Goal: Complete application form

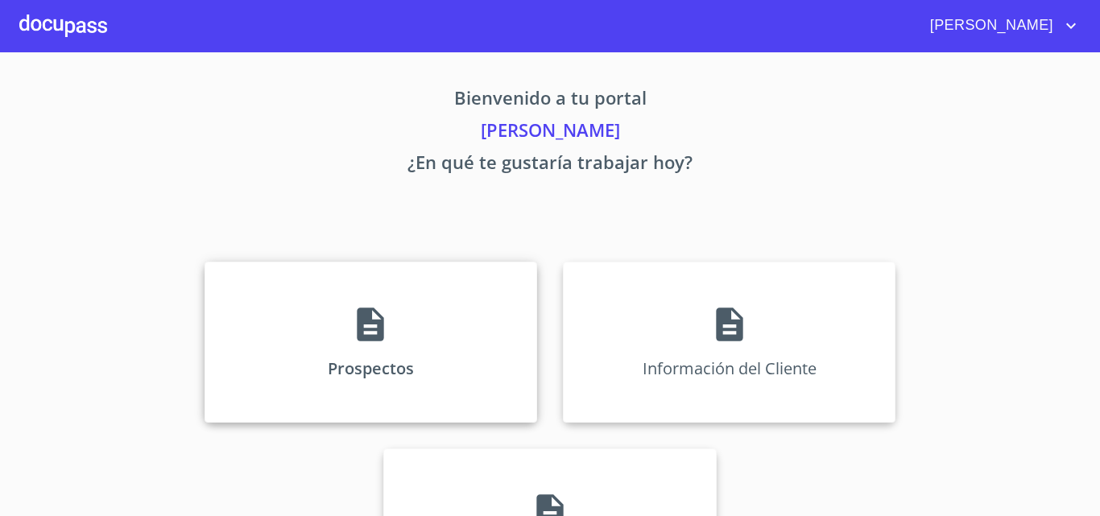
click at [299, 312] on div "Prospectos" at bounding box center [371, 342] width 333 height 161
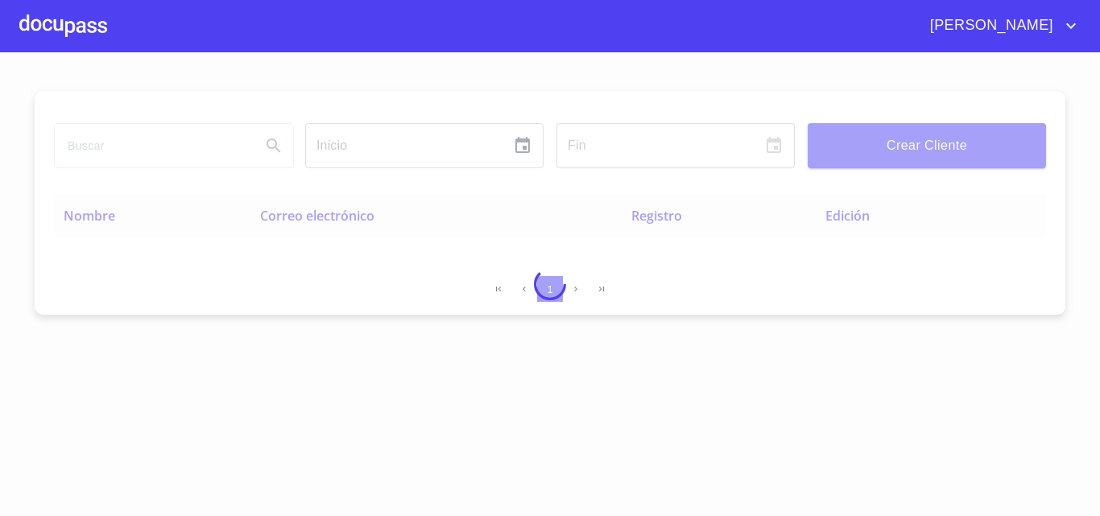
click at [81, 34] on div at bounding box center [63, 26] width 88 height 52
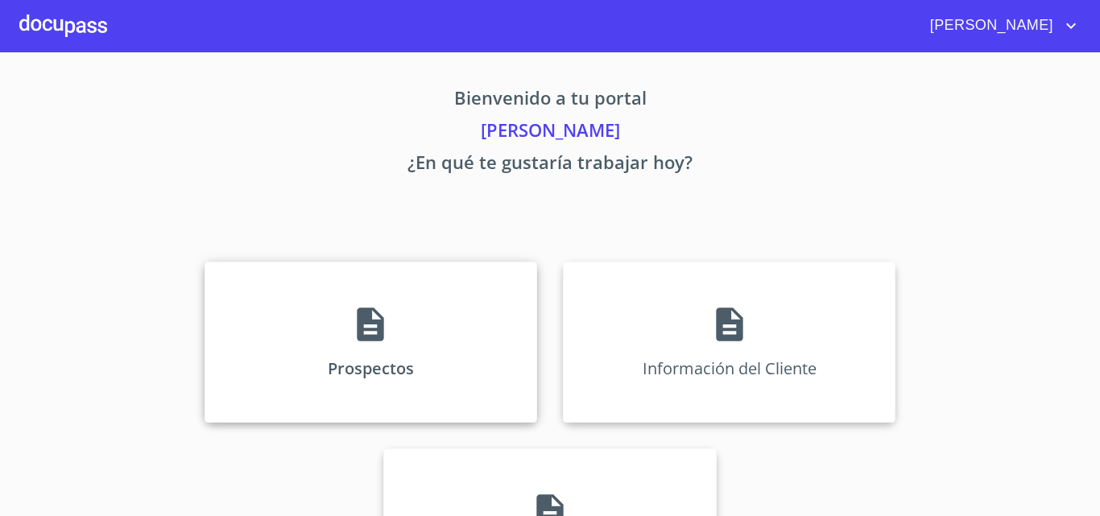
click at [336, 305] on div "Prospectos" at bounding box center [371, 342] width 333 height 161
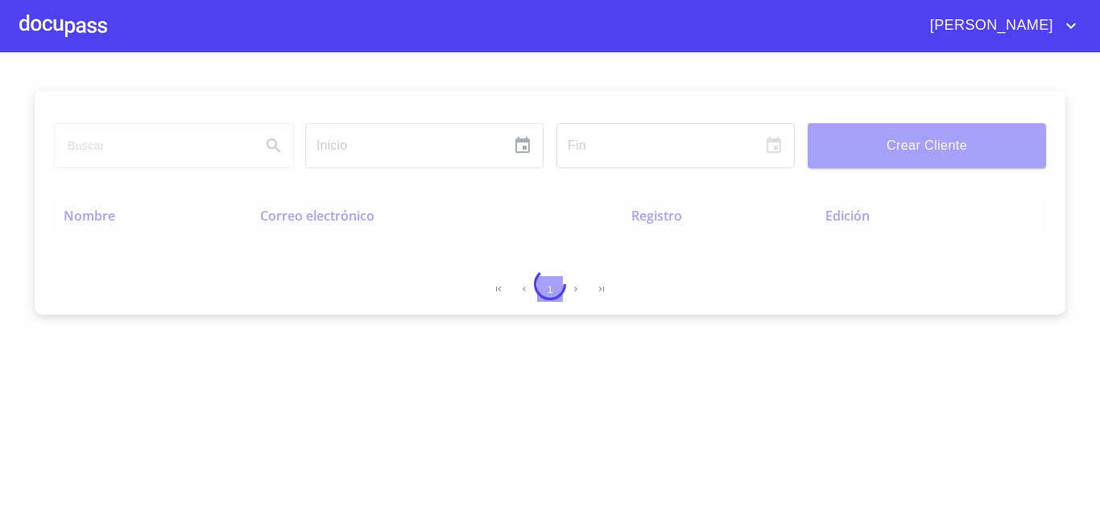
click at [67, 31] on div at bounding box center [63, 26] width 88 height 52
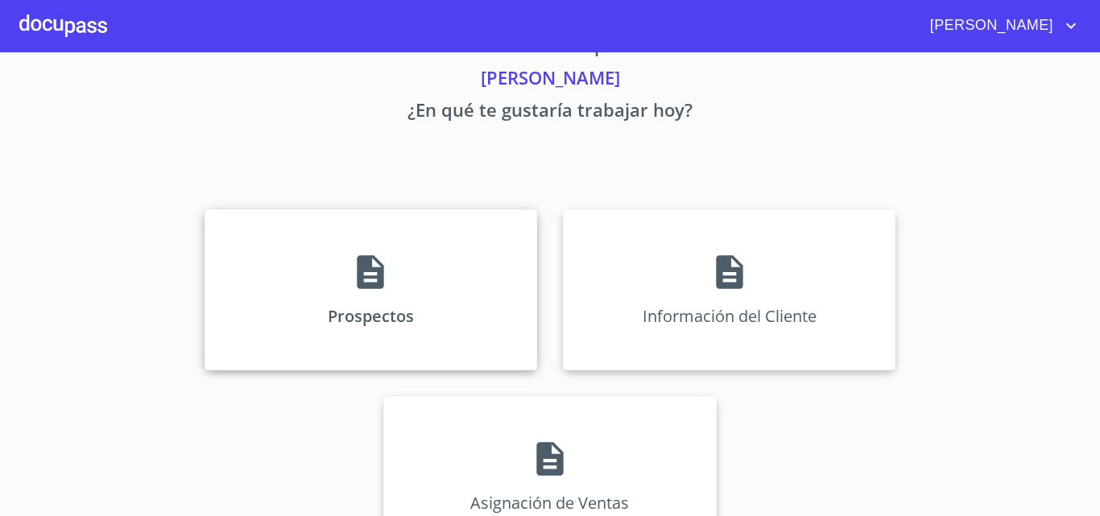
scroll to position [81, 0]
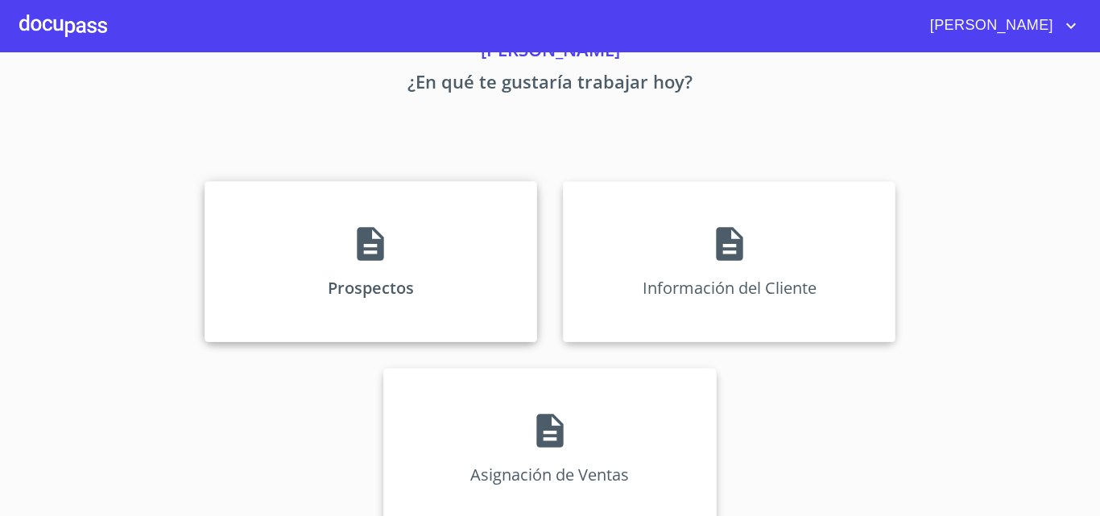
click at [366, 236] on icon at bounding box center [371, 244] width 27 height 34
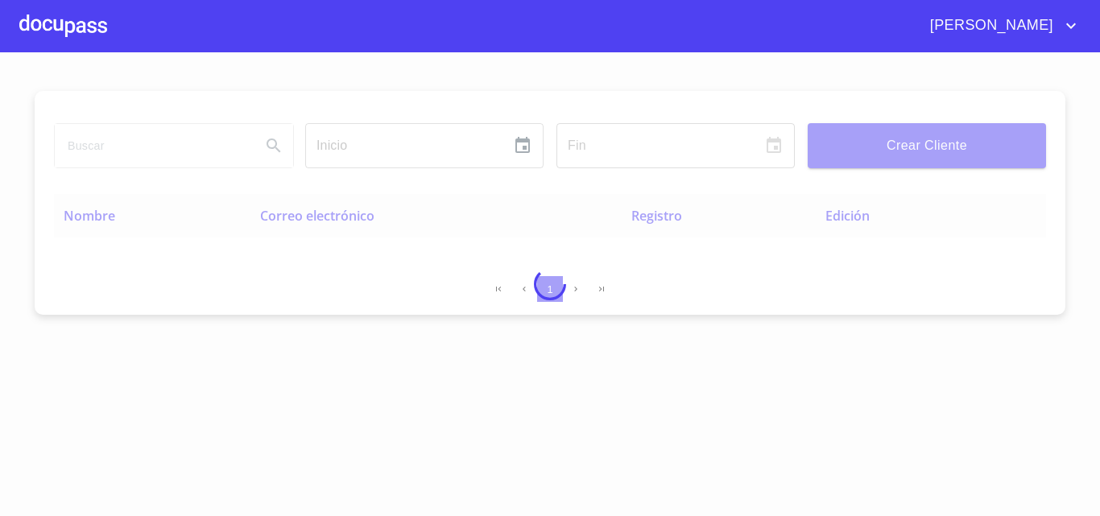
click at [94, 29] on div at bounding box center [63, 26] width 88 height 52
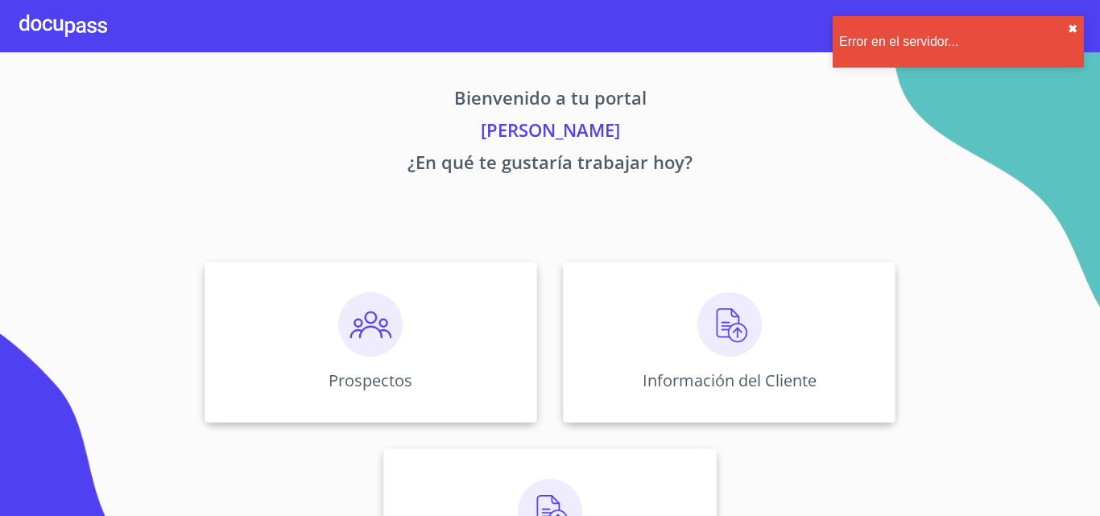
click at [1072, 28] on button "✖︎" at bounding box center [1073, 29] width 10 height 13
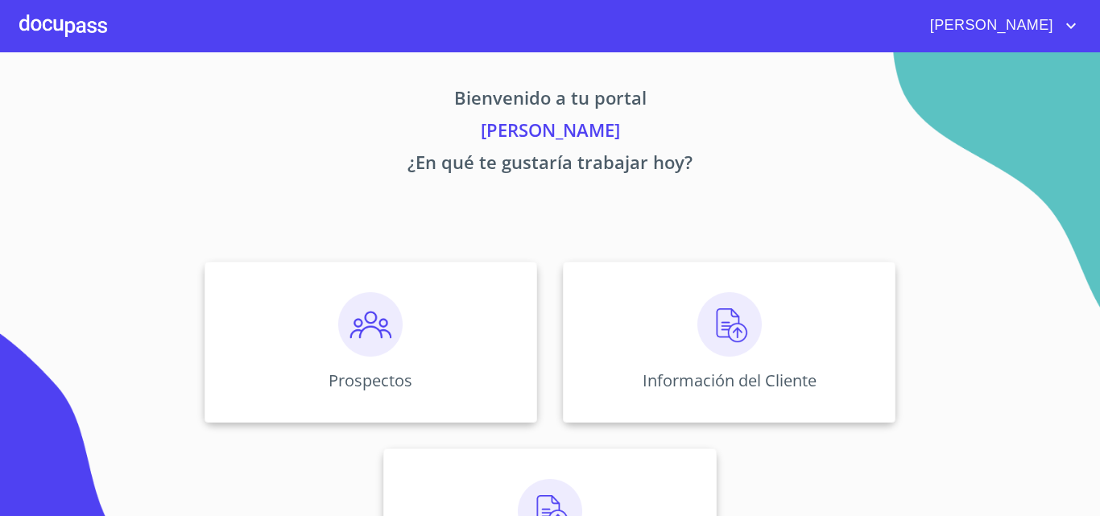
click at [17, 6] on div "[PERSON_NAME]" at bounding box center [550, 26] width 1100 height 52
click at [25, 21] on div at bounding box center [63, 26] width 88 height 52
click at [84, 25] on div at bounding box center [63, 26] width 88 height 52
click at [379, 322] on img at bounding box center [370, 324] width 64 height 64
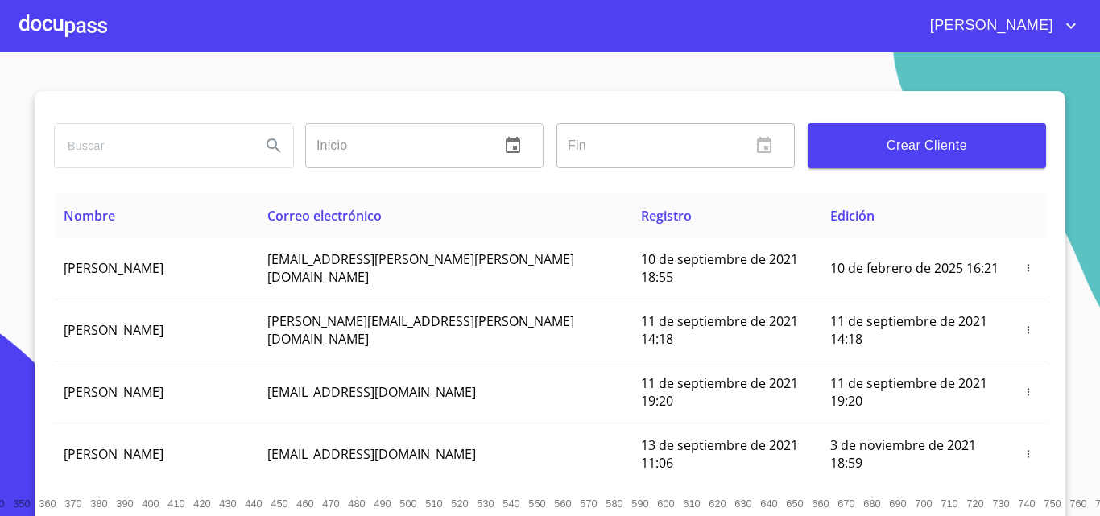
click at [838, 147] on span "Crear Cliente" at bounding box center [927, 145] width 213 height 23
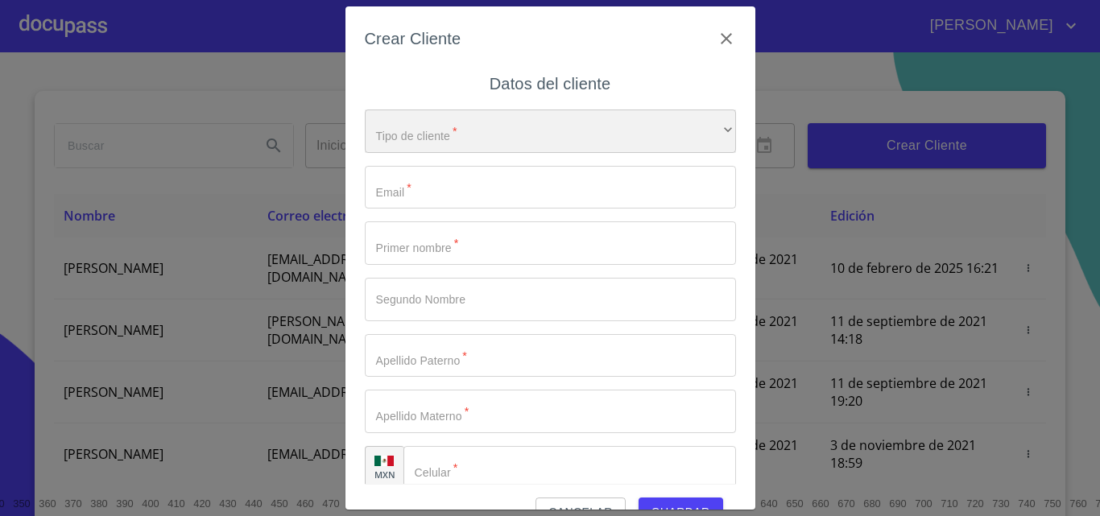
click at [480, 141] on div "​" at bounding box center [550, 131] width 371 height 43
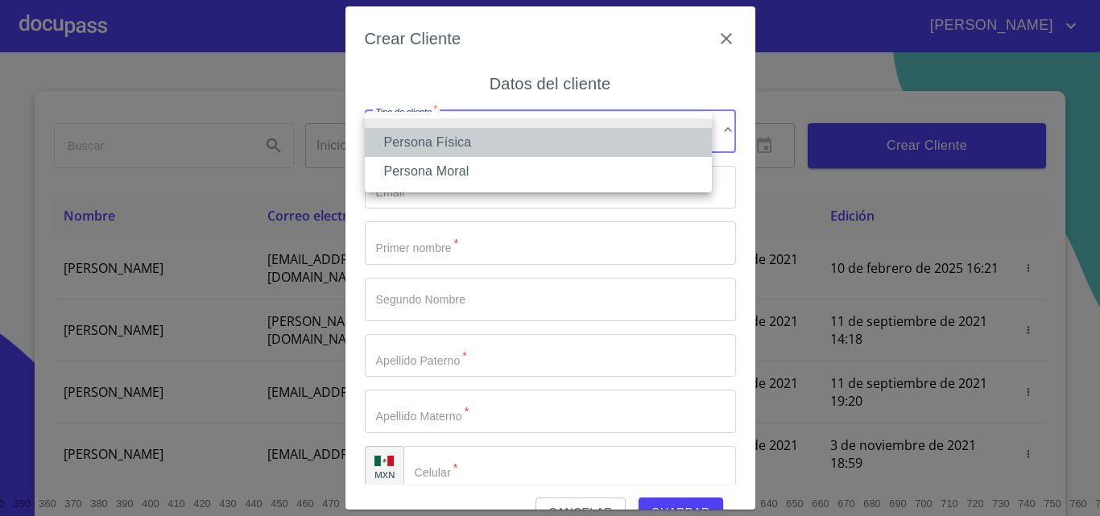
click at [446, 135] on li "Persona Física" at bounding box center [538, 142] width 347 height 29
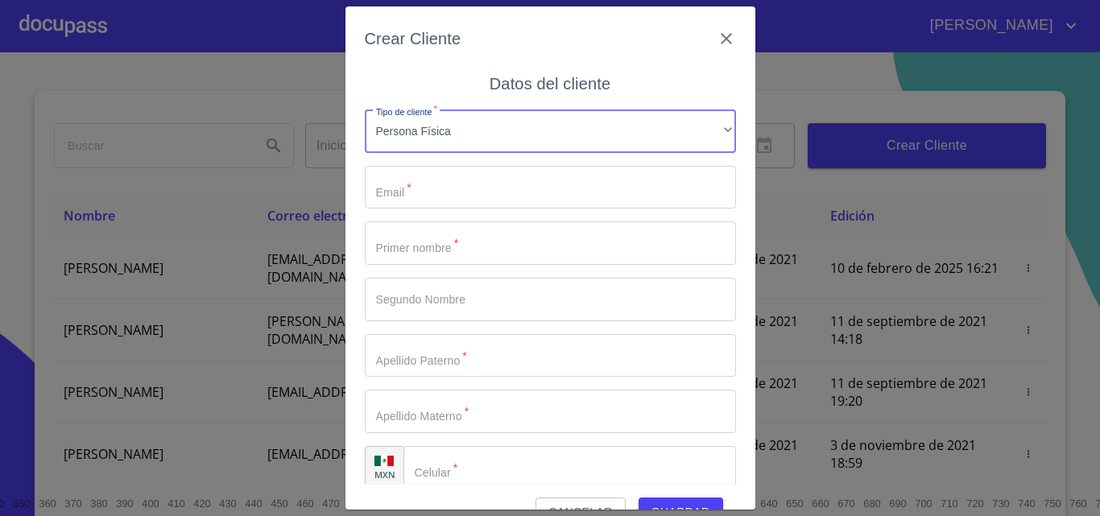
click at [407, 176] on input "Tipo de cliente   *" at bounding box center [550, 187] width 371 height 43
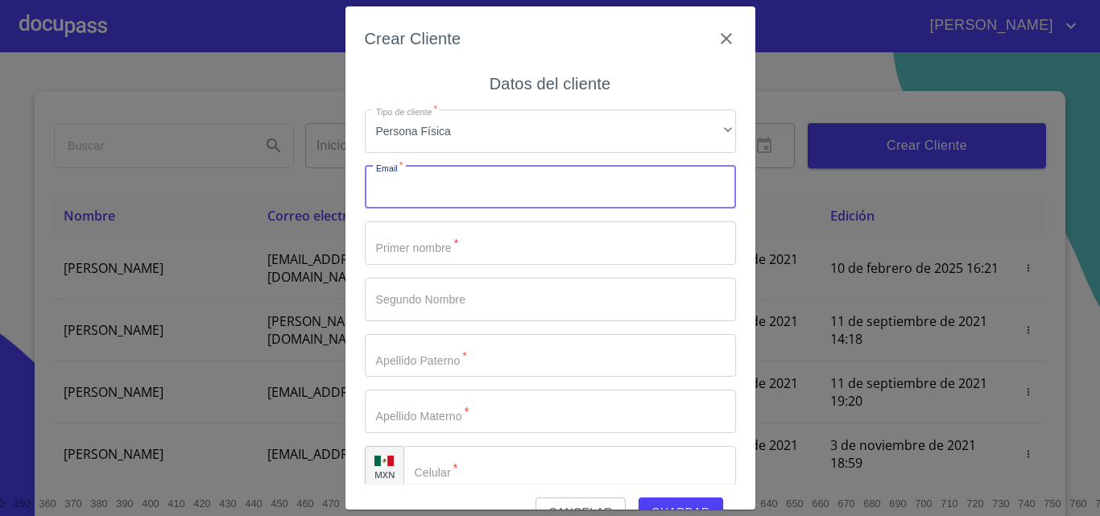
paste input "[EMAIL_ADDRESS][DOMAIN_NAME]"
type input "[EMAIL_ADDRESS][DOMAIN_NAME]"
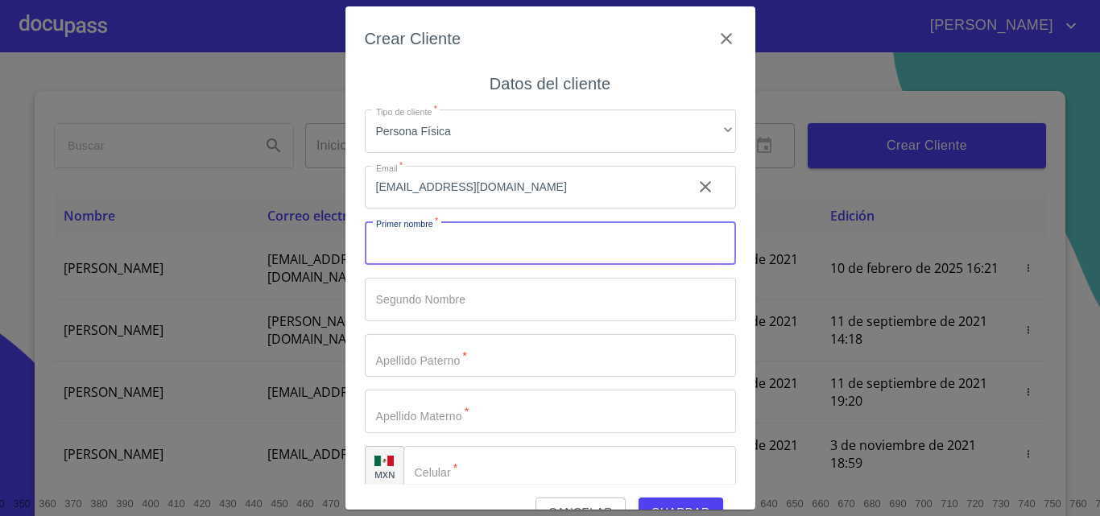
click at [394, 250] on input "Tipo de cliente   *" at bounding box center [550, 242] width 371 height 43
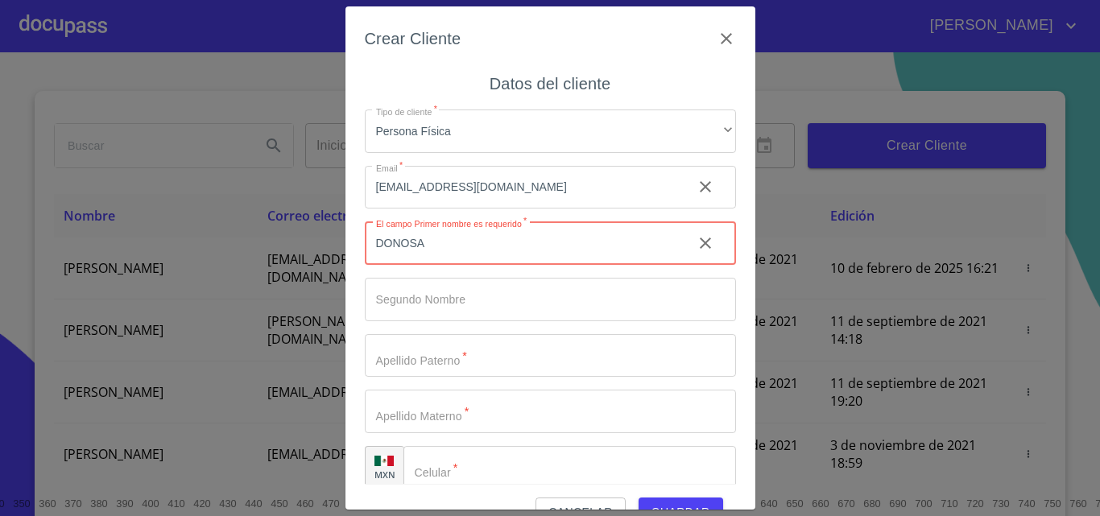
type input "DONOSA"
type input "[PERSON_NAME]"
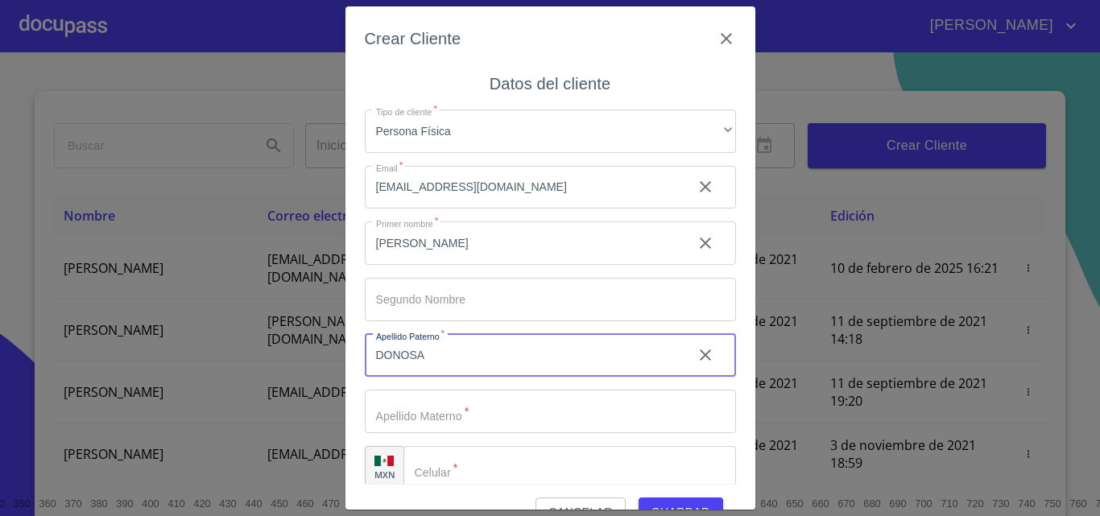
type input "DONOSA"
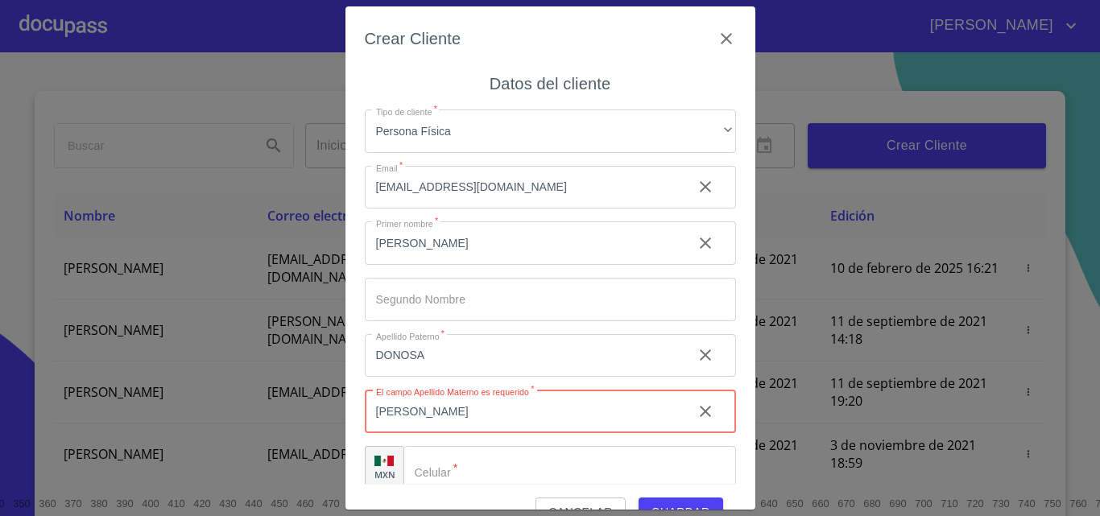
type input "[PERSON_NAME]"
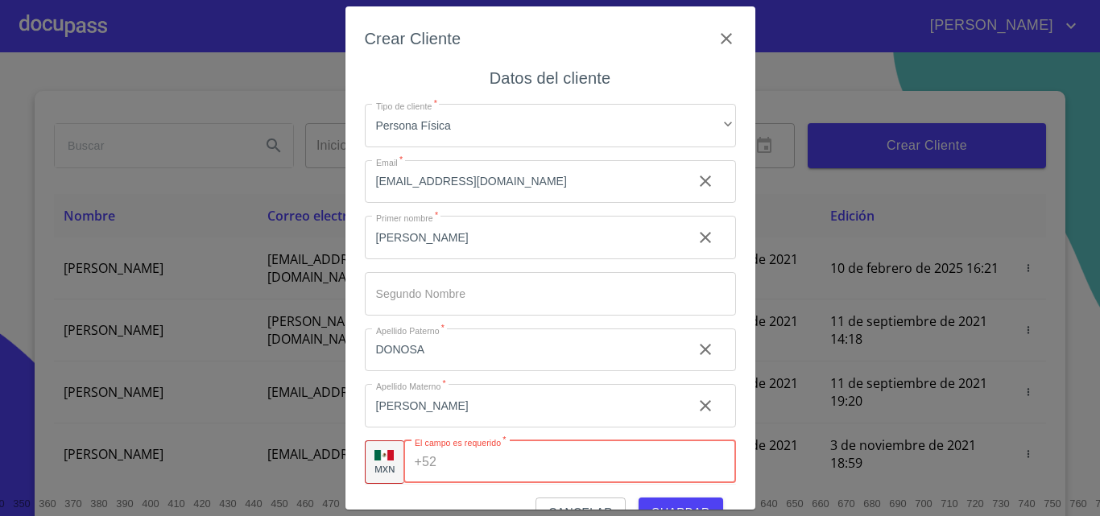
paste input "[PHONE_NUMBER]"
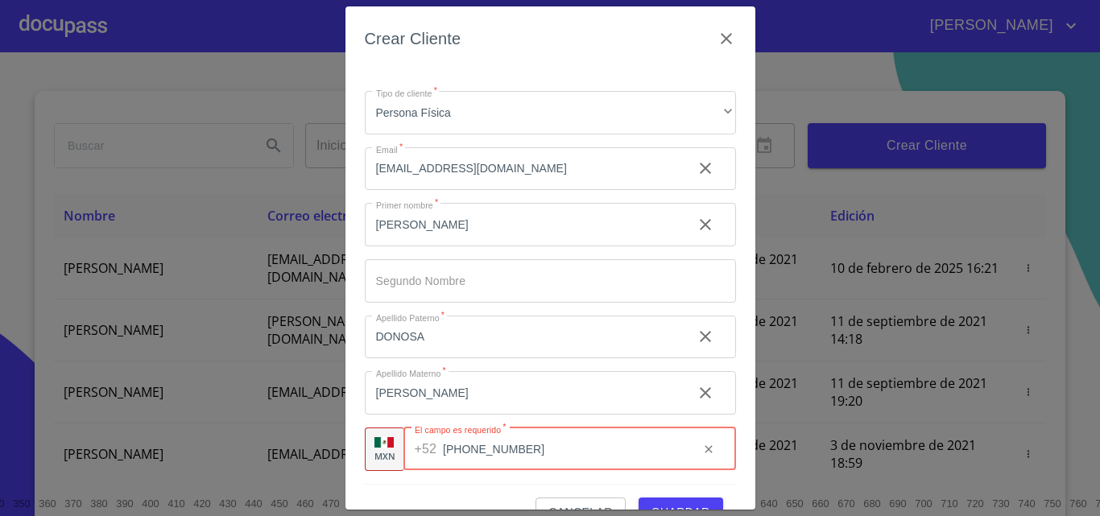
click at [470, 487] on div "Cancelar Guardar" at bounding box center [550, 505] width 371 height 43
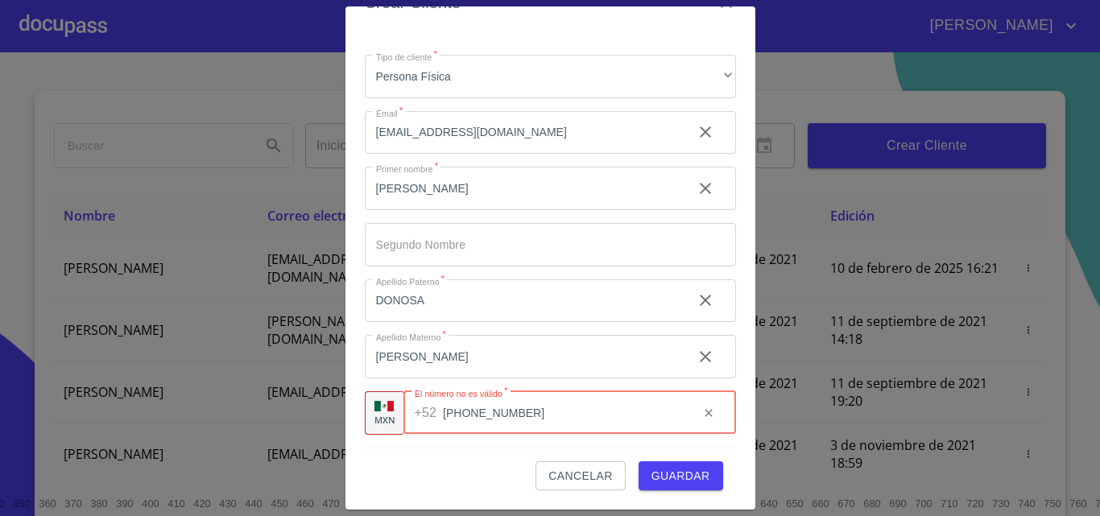
click at [515, 415] on input "[PHONE_NUMBER]" at bounding box center [564, 412] width 242 height 43
drag, startPoint x: 537, startPoint y: 412, endPoint x: 364, endPoint y: 411, distance: 173.1
click at [365, 411] on div "MXN El número no [PERSON_NAME]   * [PHONE_NUMBER] ​" at bounding box center [550, 412] width 371 height 43
paste input "3"
type input "[PHONE_NUMBER]"
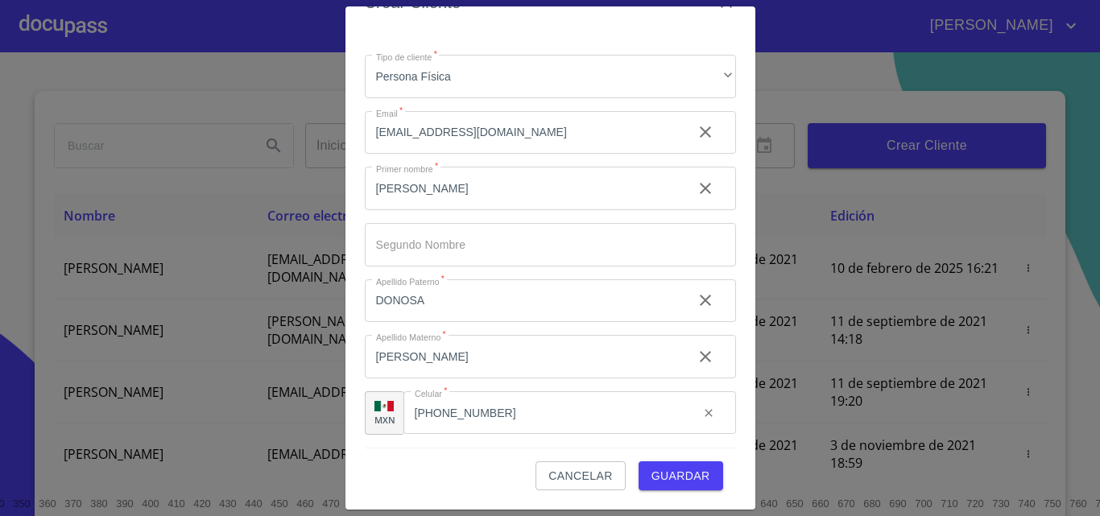
click at [474, 458] on div "Cancelar Guardar" at bounding box center [550, 469] width 371 height 43
click at [683, 479] on span "Guardar" at bounding box center [680, 476] width 59 height 20
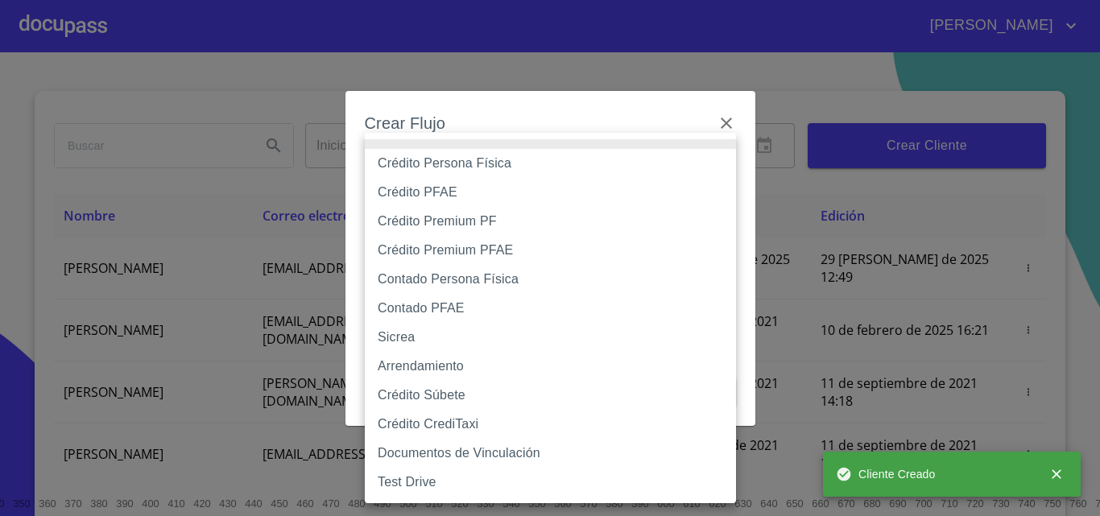
click at [648, 188] on body "[PERSON_NAME] ​ Fin ​ Crear Cliente Nombre Correo electrónico Registro Edición …" at bounding box center [550, 258] width 1100 height 516
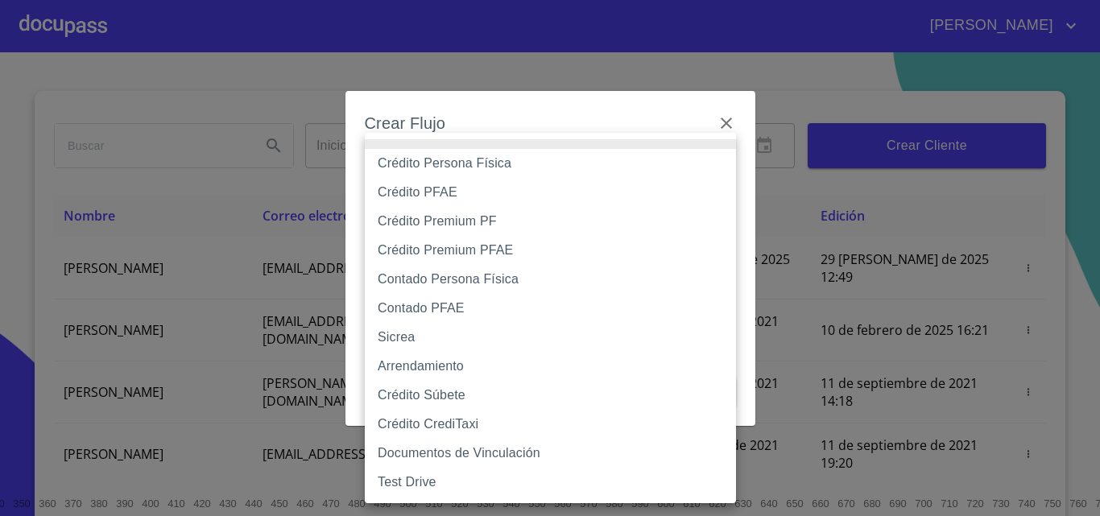
drag, startPoint x: 548, startPoint y: 166, endPoint x: 556, endPoint y: 140, distance: 27.2
click at [550, 161] on li "Crédito Persona Física" at bounding box center [550, 163] width 371 height 29
type input "6009fb3c7d1714eb8809aa97"
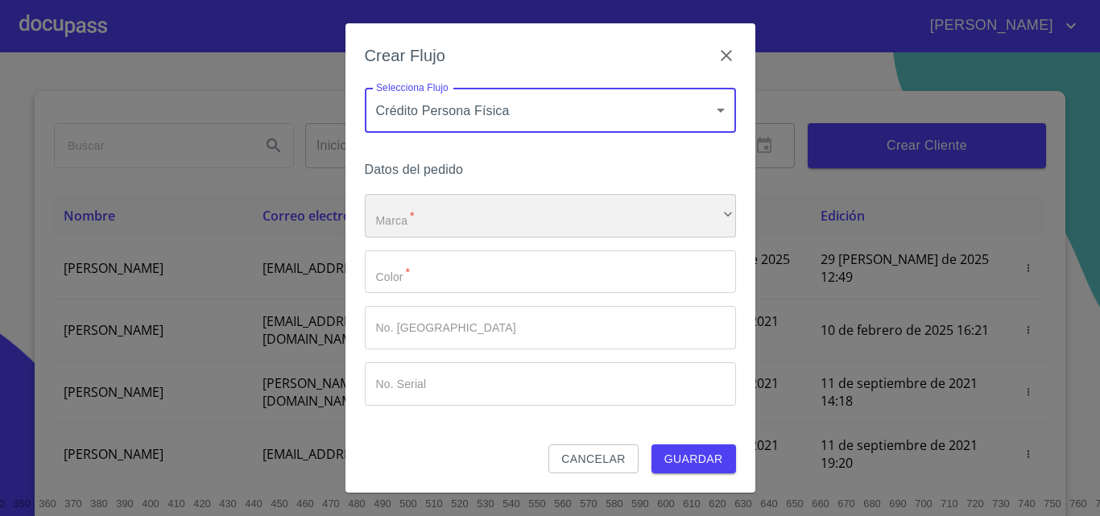
click at [469, 218] on div "​" at bounding box center [550, 215] width 371 height 43
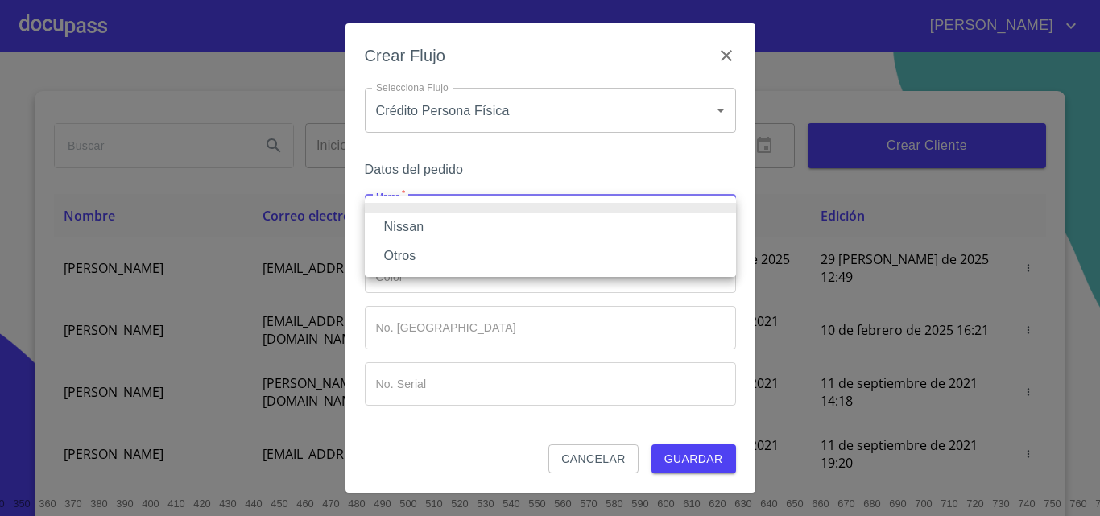
click at [455, 221] on li "Nissan" at bounding box center [550, 227] width 371 height 29
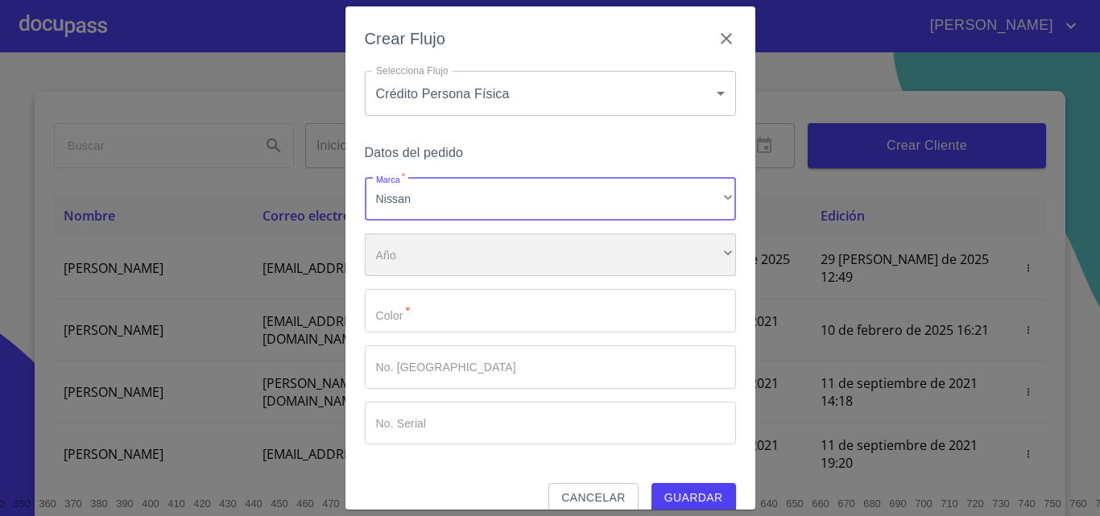
click at [428, 258] on div "​" at bounding box center [550, 255] width 371 height 43
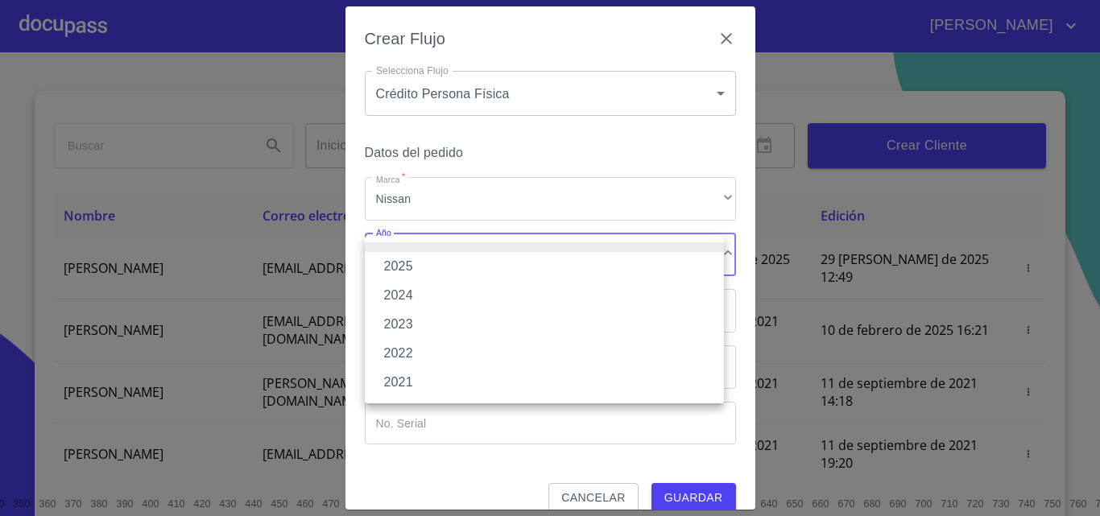
click at [423, 268] on li "2025" at bounding box center [544, 266] width 359 height 29
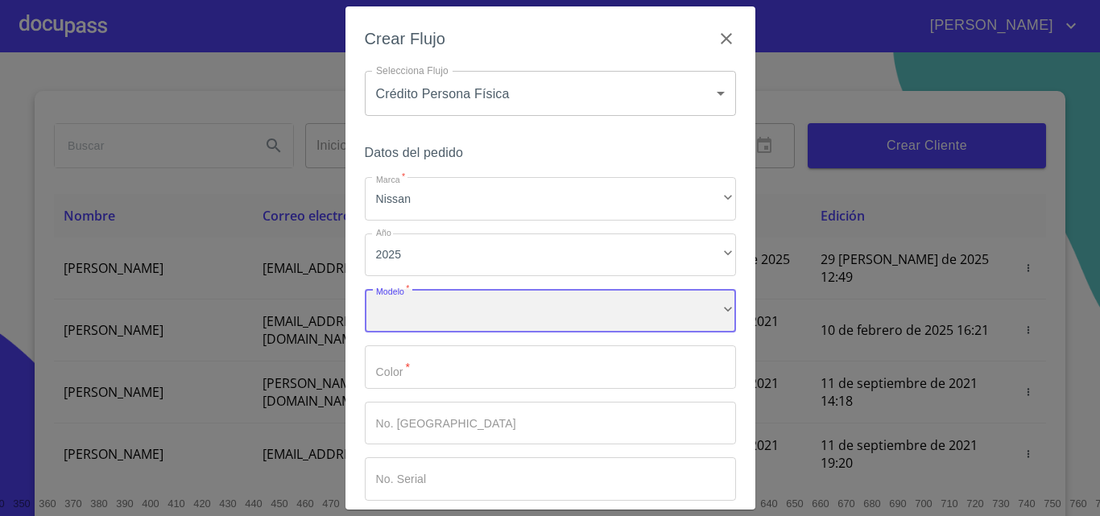
click at [446, 303] on div "​" at bounding box center [550, 310] width 371 height 43
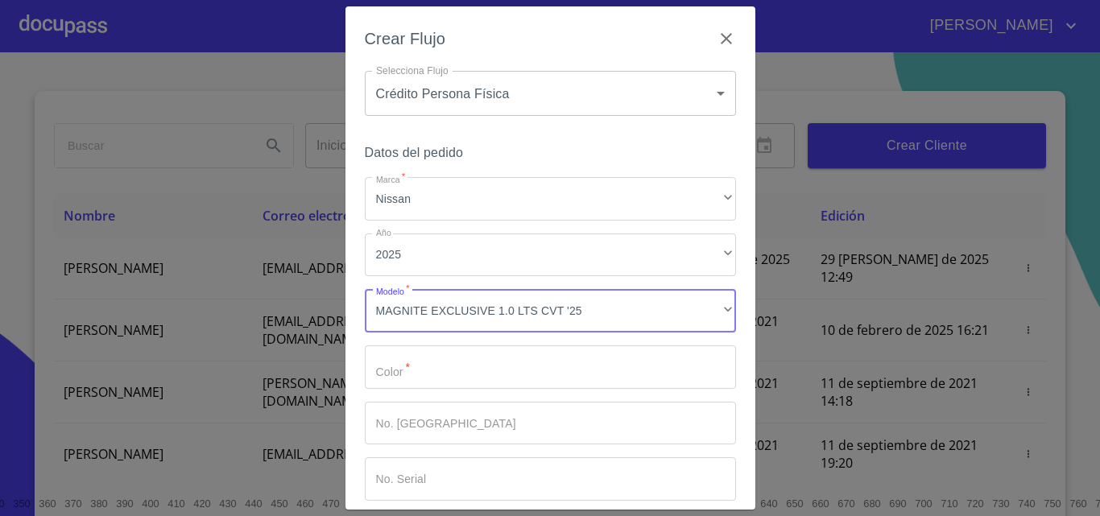
click at [416, 358] on input "Marca   *" at bounding box center [550, 366] width 371 height 43
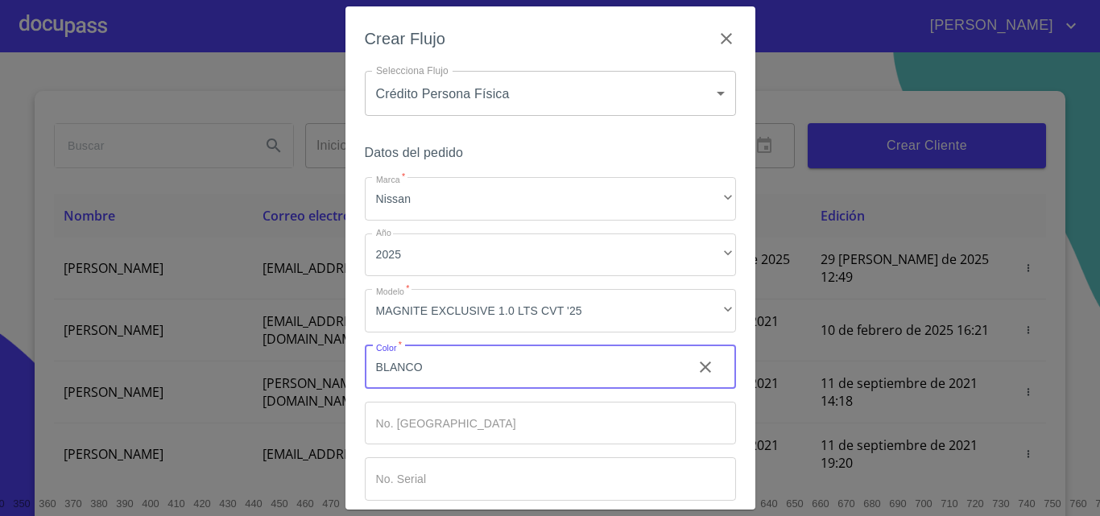
scroll to position [78, 0]
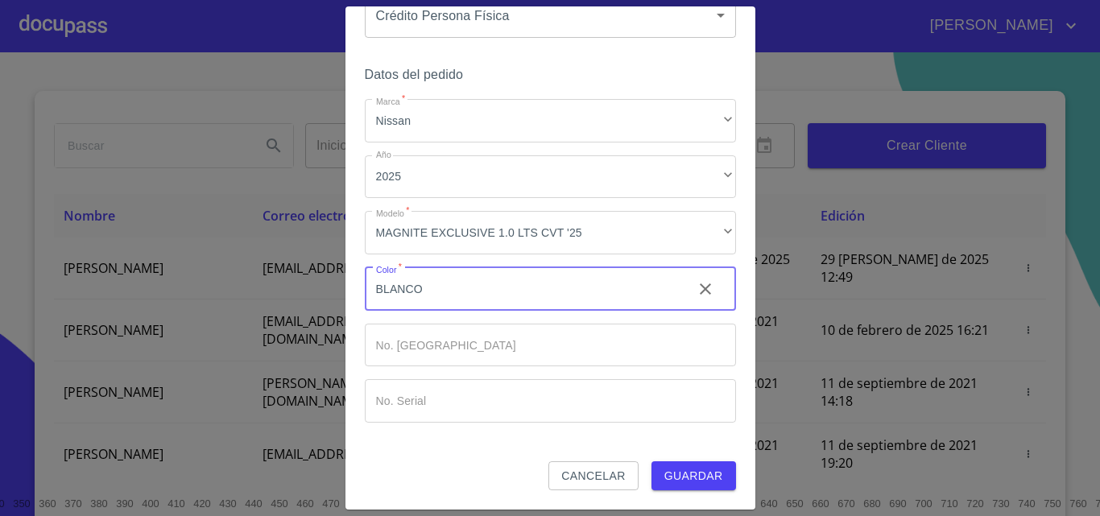
type input "BLANCO"
click at [677, 461] on button "Guardar" at bounding box center [693, 476] width 85 height 30
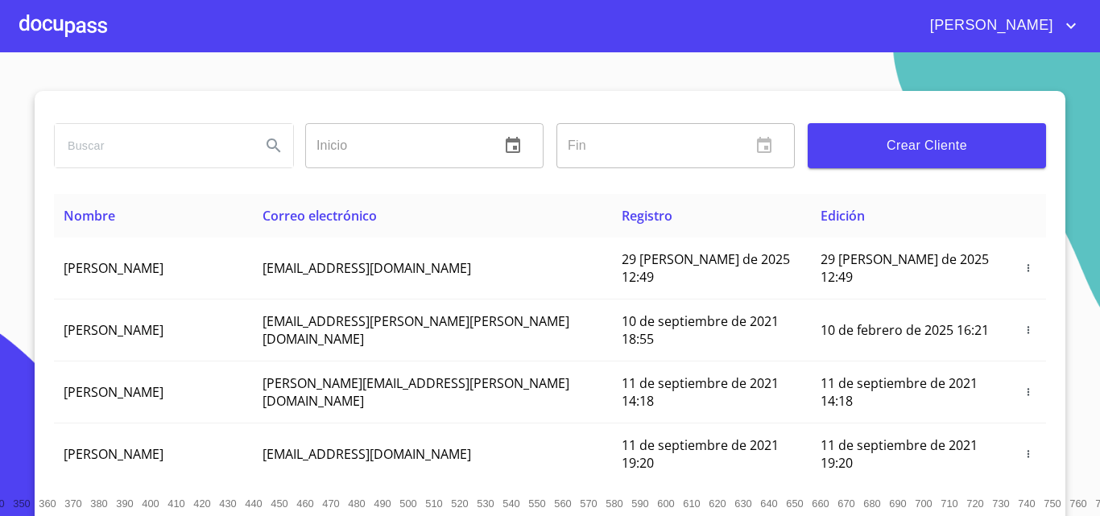
click at [42, 31] on div at bounding box center [63, 26] width 88 height 52
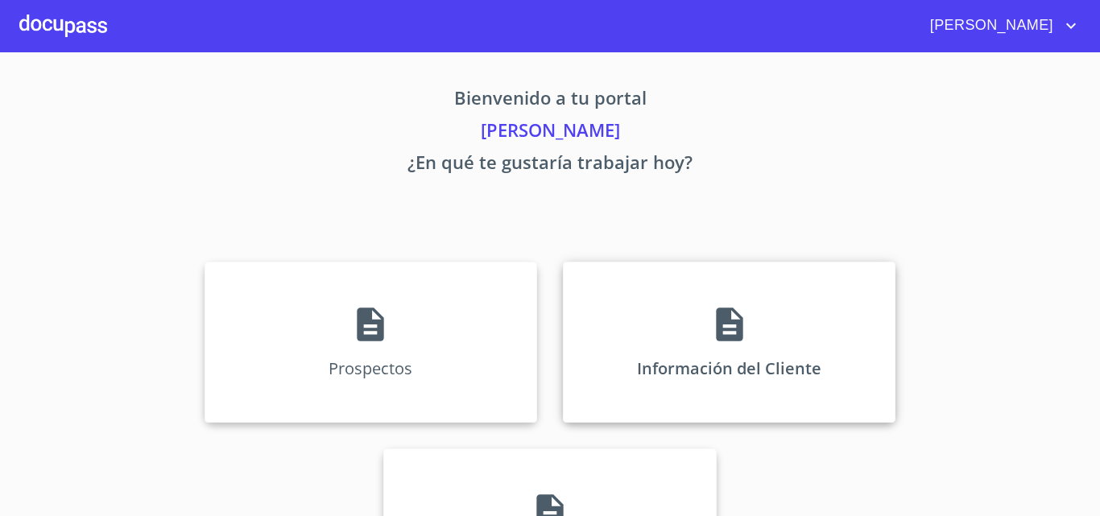
click at [759, 331] on div "Información del Cliente" at bounding box center [729, 342] width 333 height 161
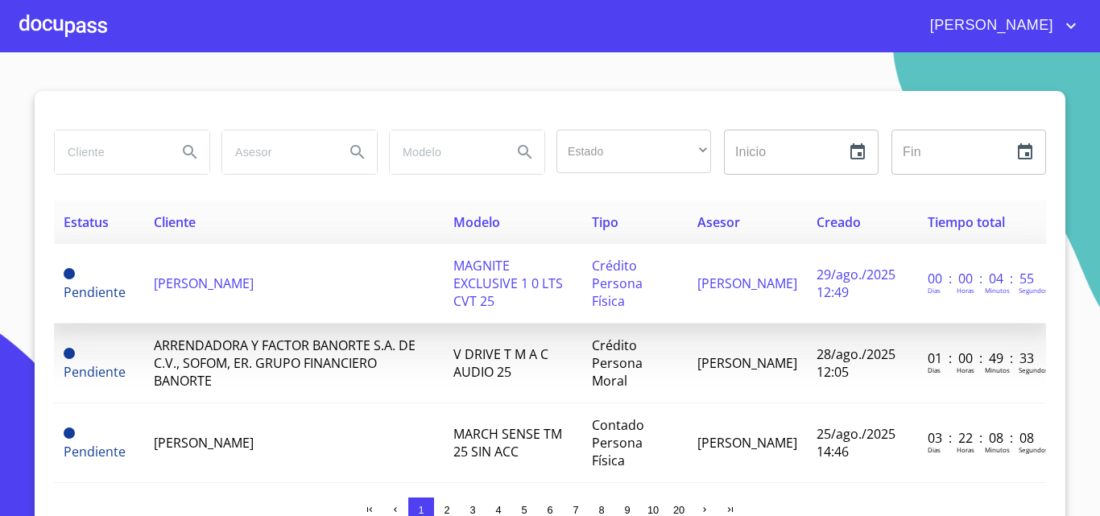
click at [205, 288] on span "[PERSON_NAME]" at bounding box center [204, 284] width 100 height 18
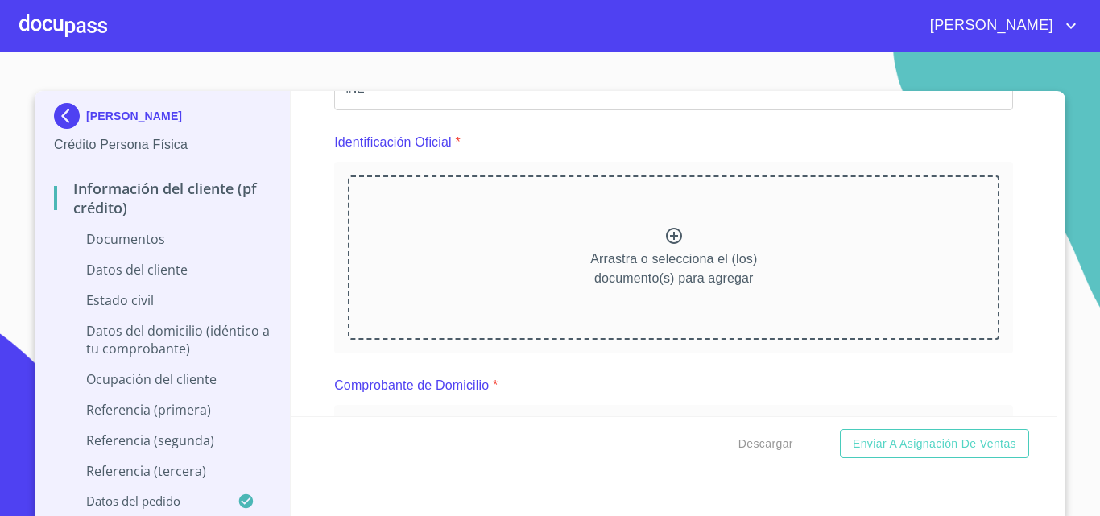
scroll to position [161, 0]
click at [662, 251] on p "Arrastra o selecciona el (los) documento(s) para agregar" at bounding box center [673, 268] width 167 height 39
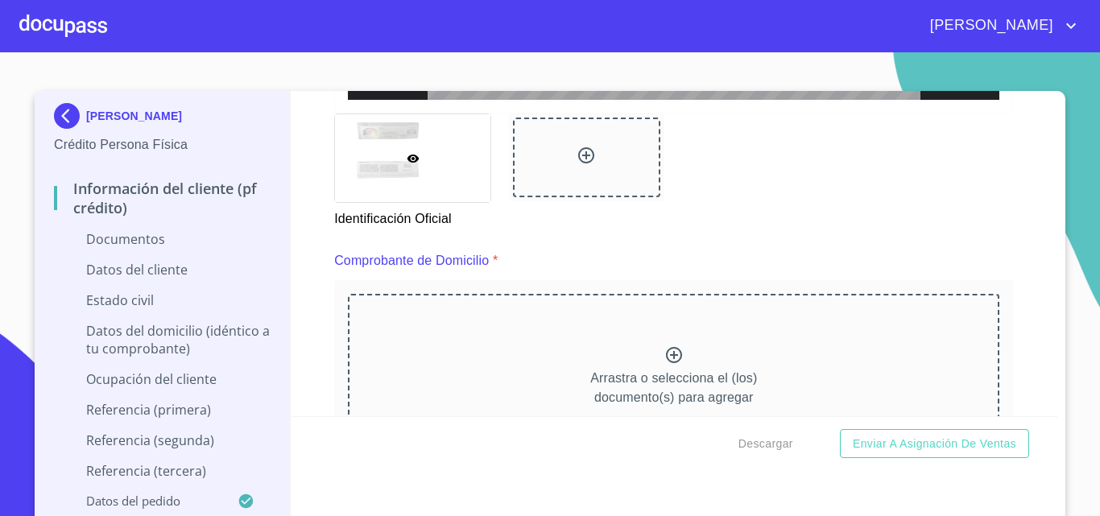
scroll to position [805, 0]
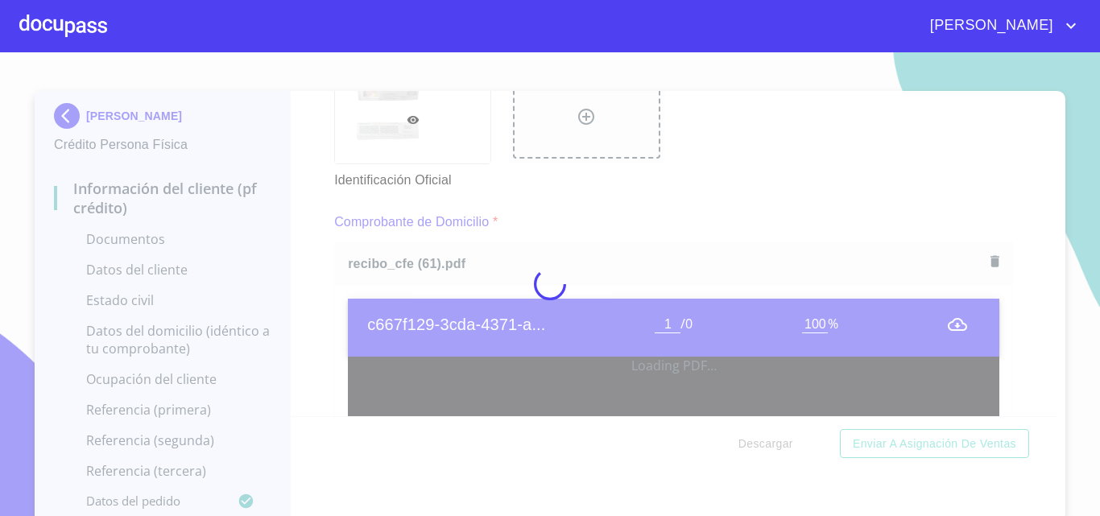
click at [330, 281] on div at bounding box center [550, 284] width 1100 height 464
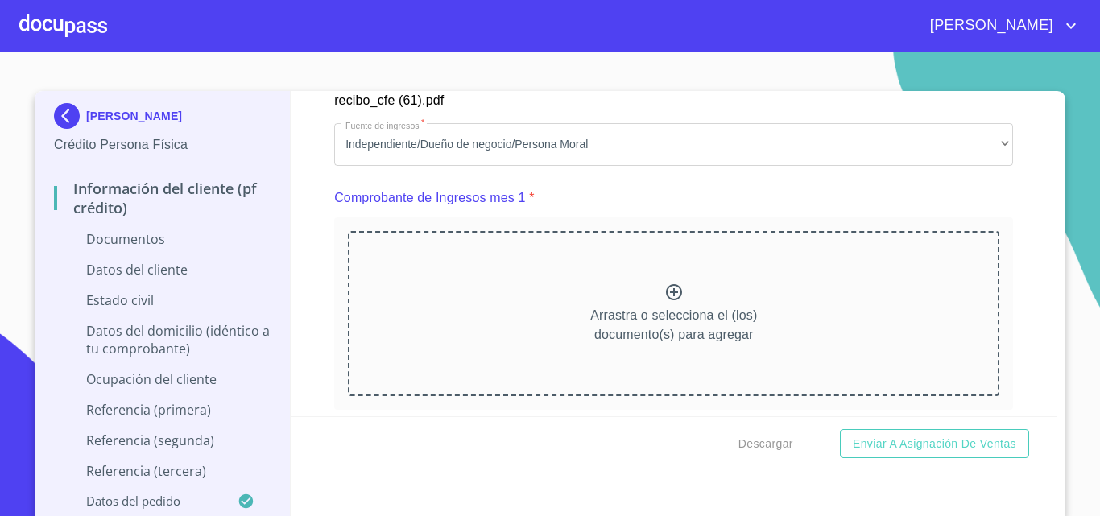
scroll to position [1691, 0]
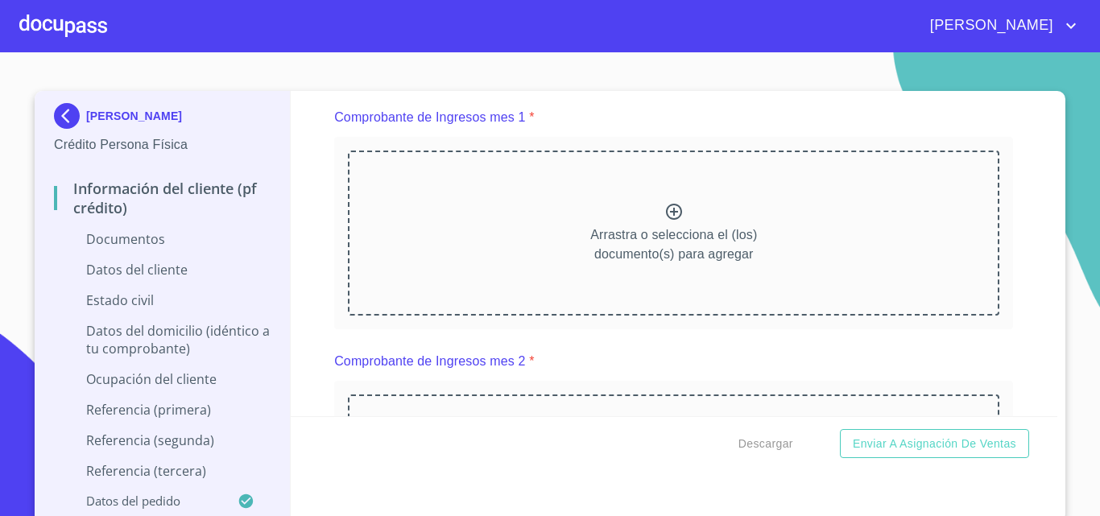
click at [664, 221] on icon at bounding box center [673, 211] width 19 height 19
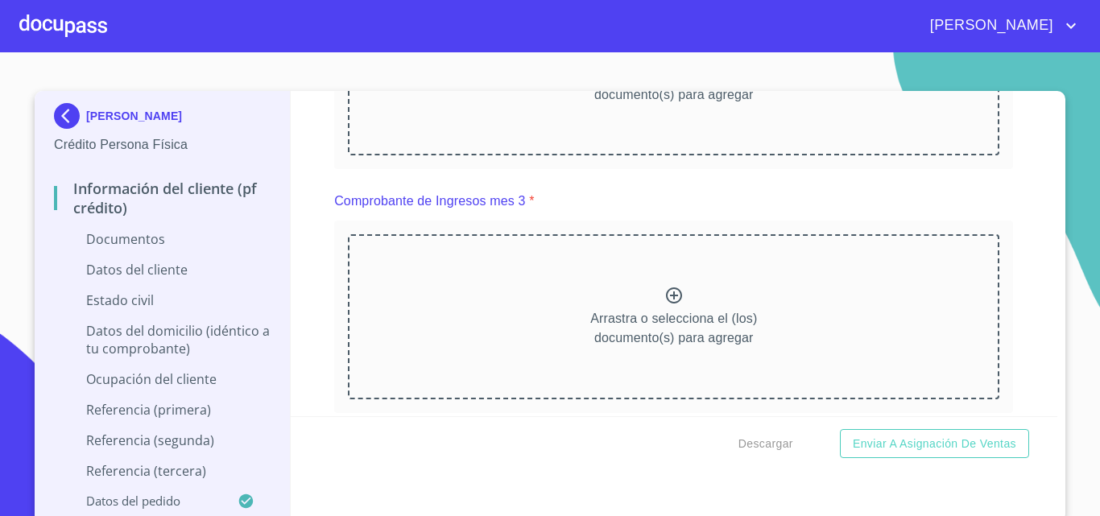
scroll to position [2194, 0]
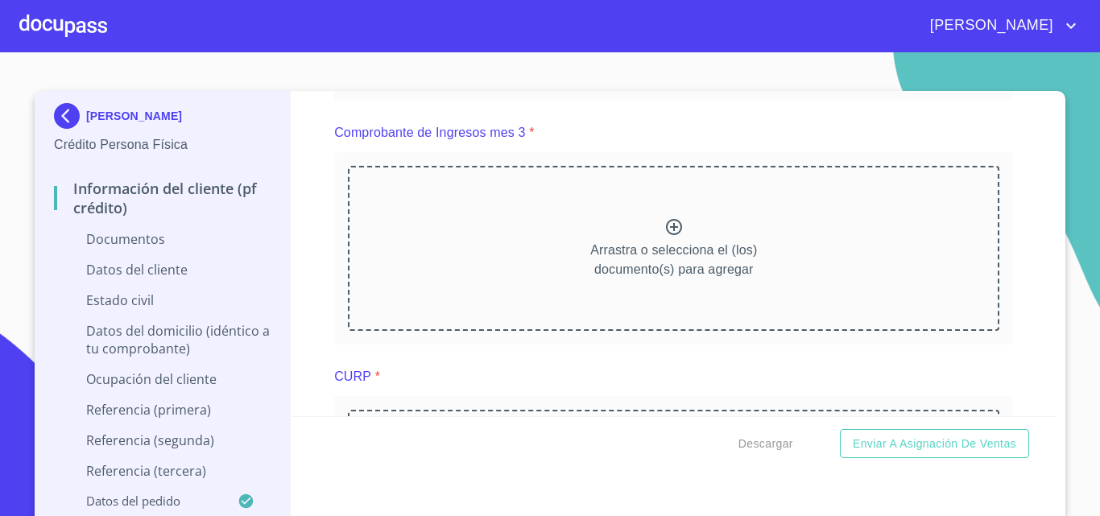
click at [650, 87] on div "Arrastra o selecciona el (los) documento(s) para agregar" at bounding box center [673, 5] width 651 height 164
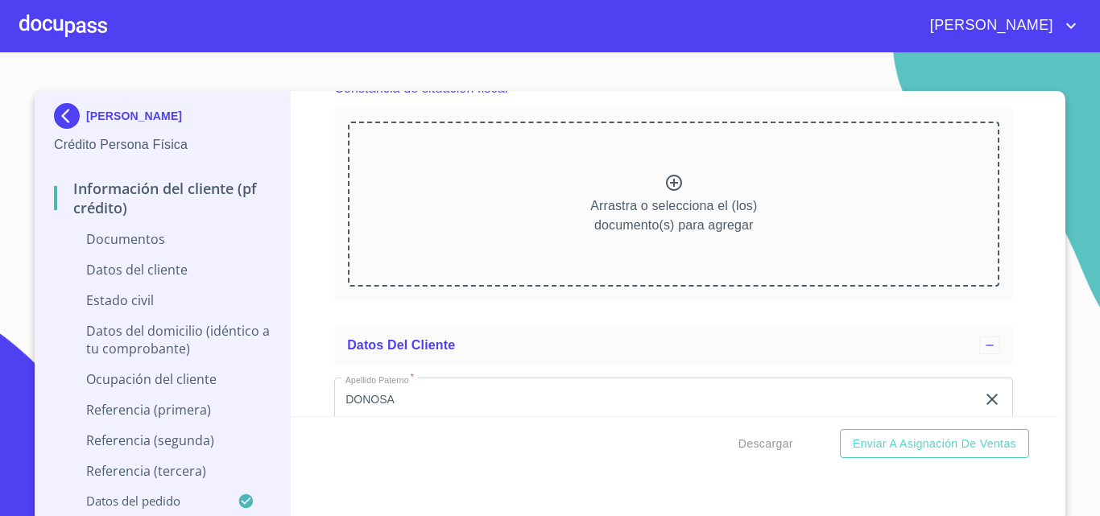
scroll to position [2757, 0]
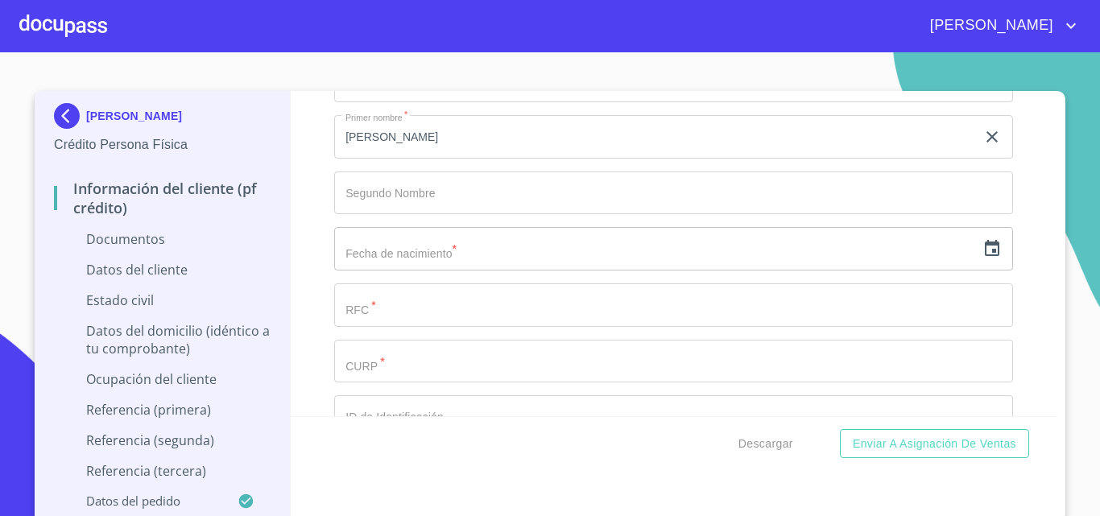
scroll to position [3160, 0]
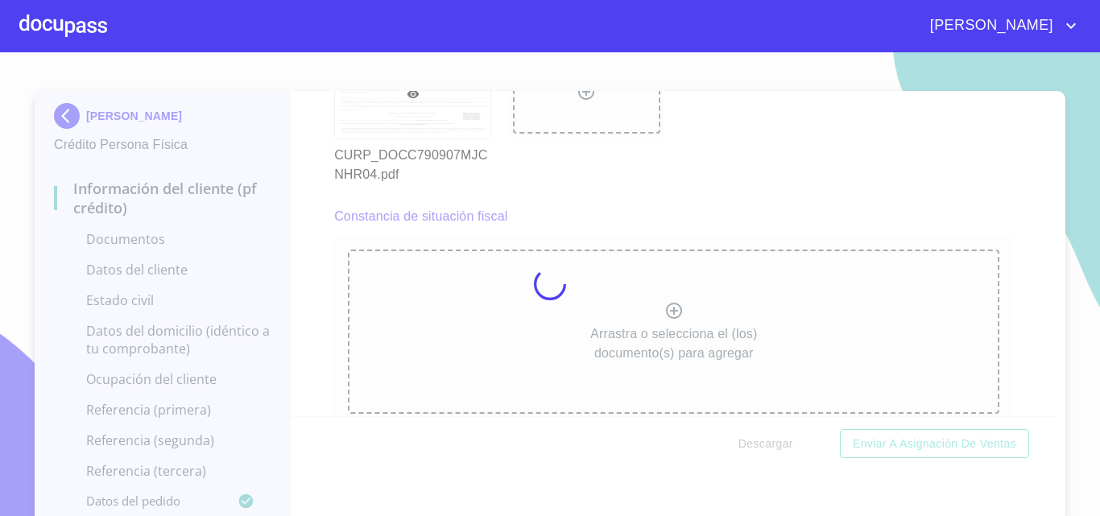
click at [319, 248] on div at bounding box center [550, 284] width 1100 height 464
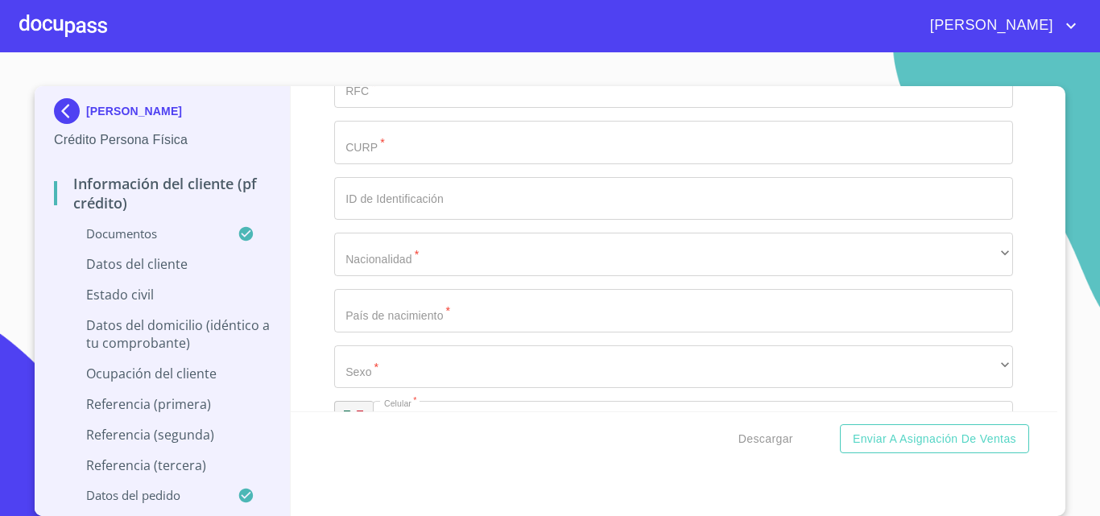
scroll to position [3885, 0]
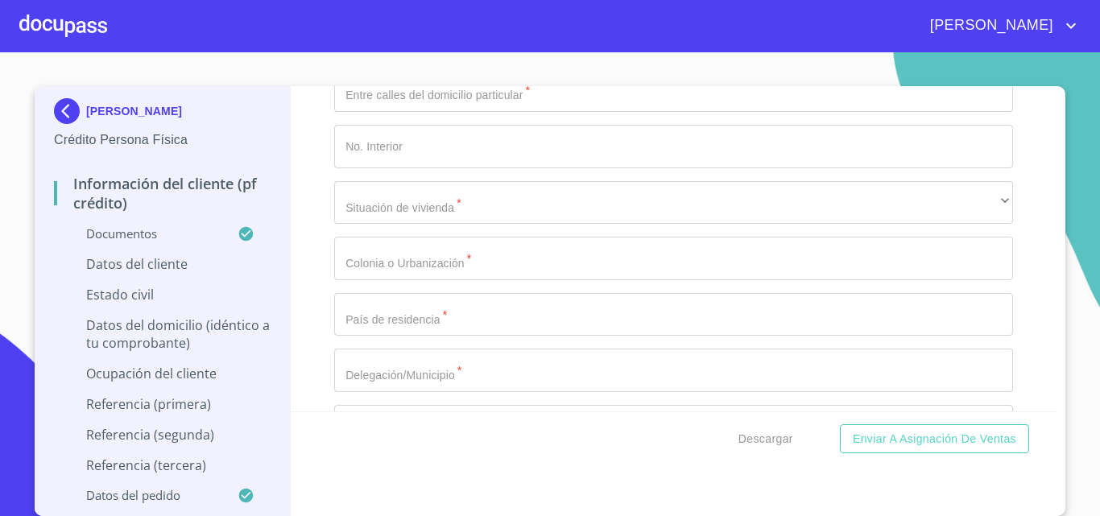
scroll to position [4609, 0]
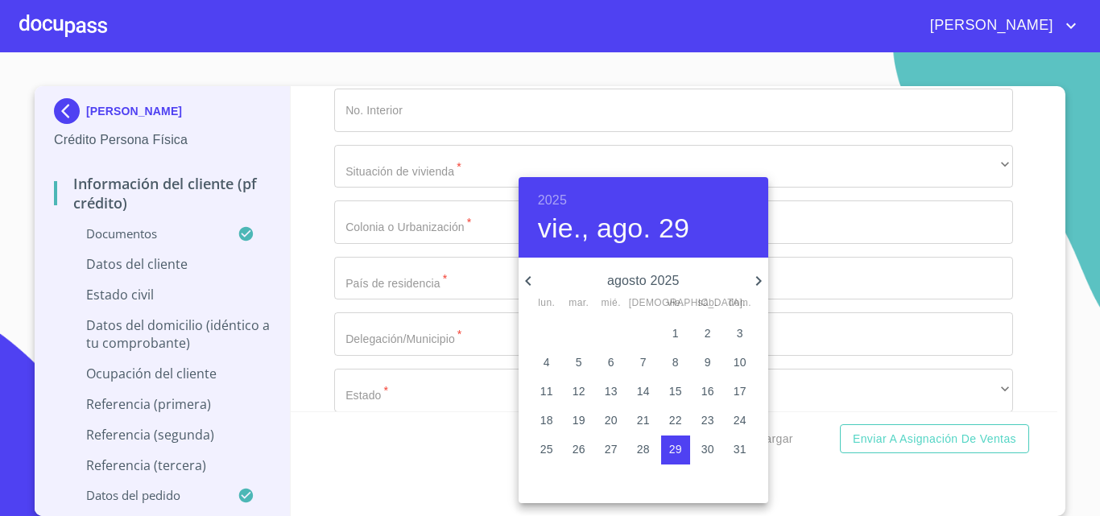
click at [558, 198] on h6 "2025" at bounding box center [552, 200] width 29 height 23
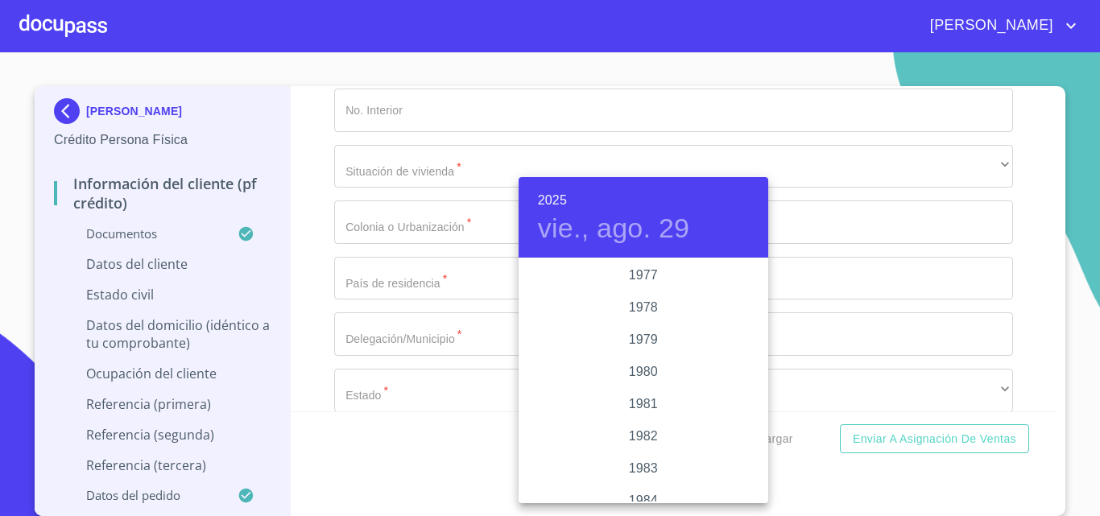
scroll to position [1675, 0]
click at [644, 335] on div "1979" at bounding box center [644, 341] width 250 height 32
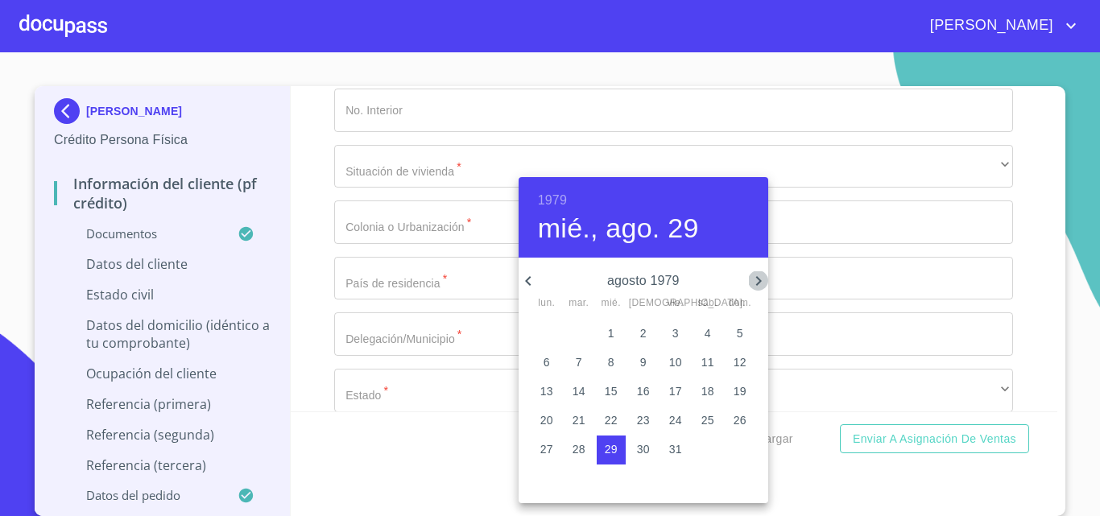
click at [758, 278] on icon "button" at bounding box center [758, 281] width 6 height 10
click at [669, 362] on span "7" at bounding box center [675, 362] width 29 height 16
type input "7 de sep. de 1979"
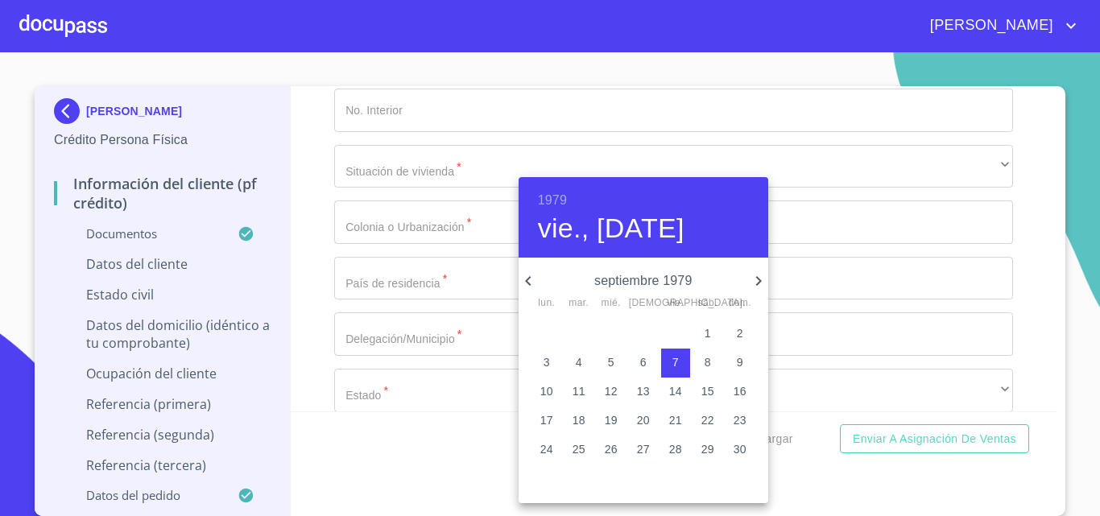
click at [293, 300] on div at bounding box center [550, 258] width 1100 height 516
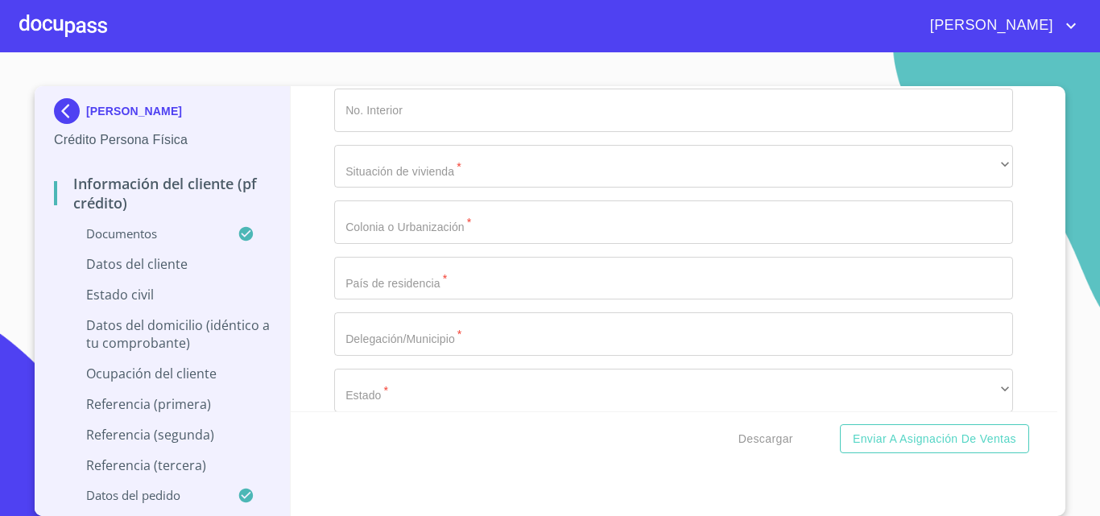
paste input "DOCC790907"
type input "DOCC790907U89"
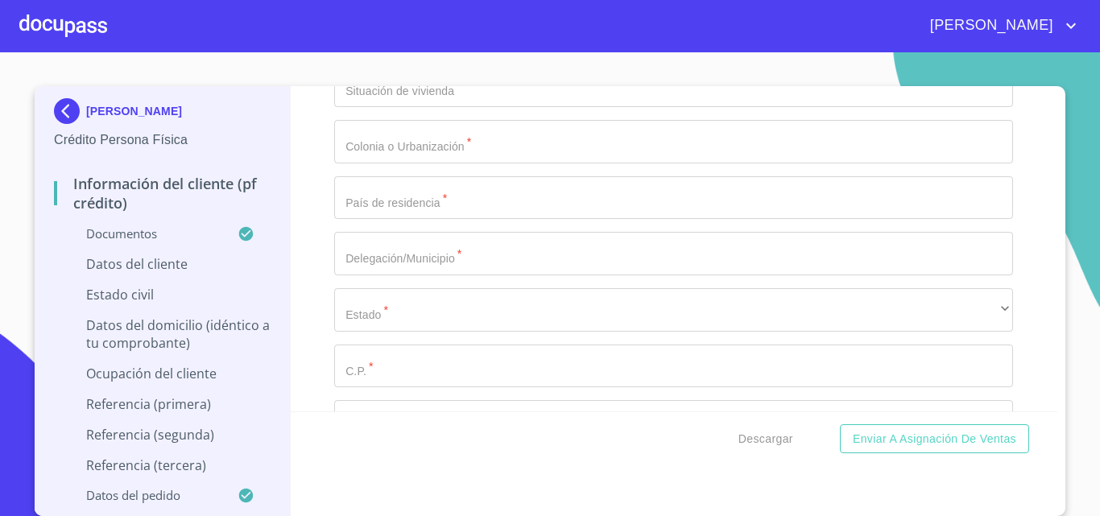
paste input "DOCC790907MJCNHR04"
type input "DOCC790907MJCNHR04"
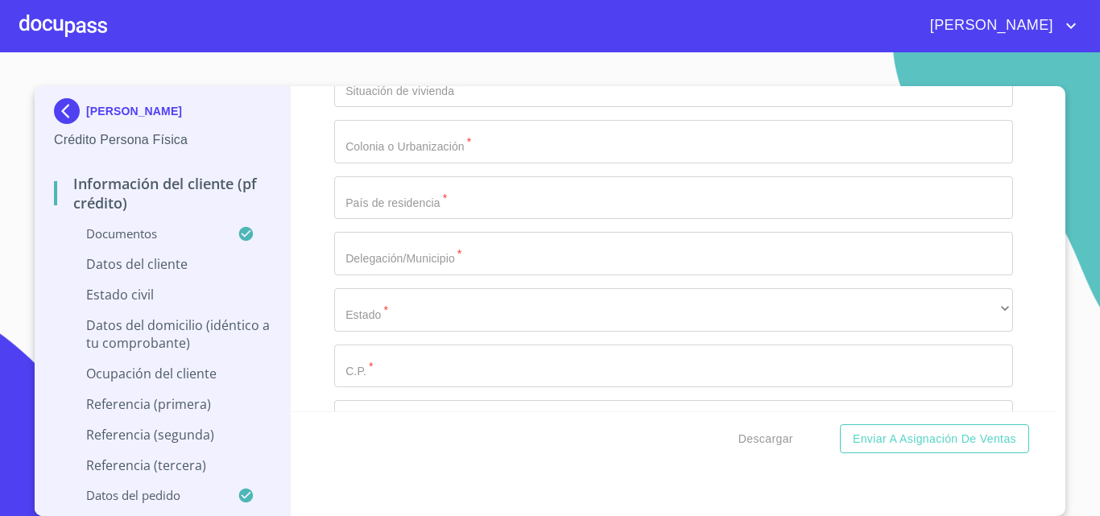
type input "2390195010"
click at [297, 312] on div "Información del cliente (PF crédito) Documentos Documento de identificación.   …" at bounding box center [674, 248] width 767 height 325
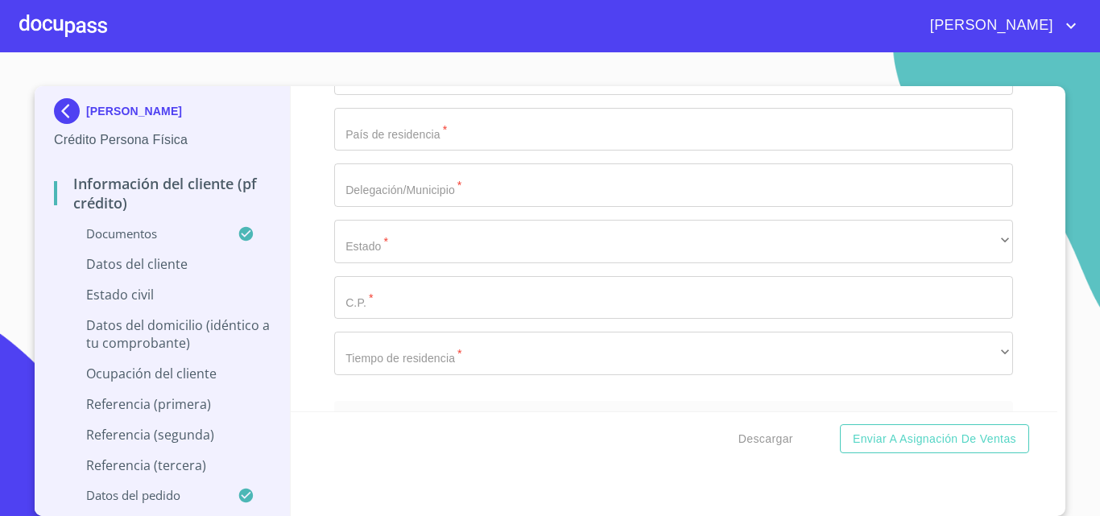
scroll to position [4851, 0]
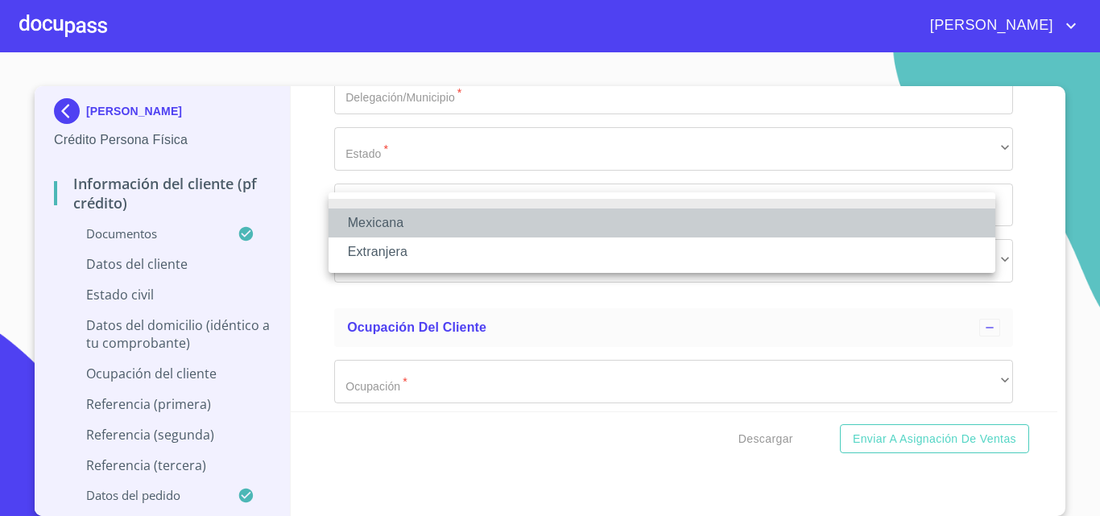
click at [370, 216] on li "Mexicana" at bounding box center [662, 223] width 667 height 29
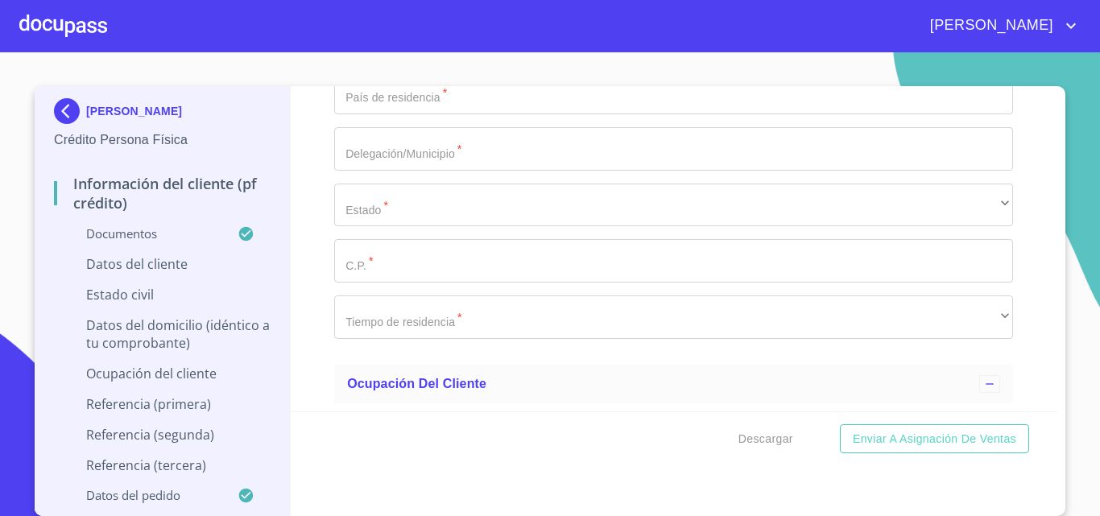
type input "m"
type input "[GEOGRAPHIC_DATA]"
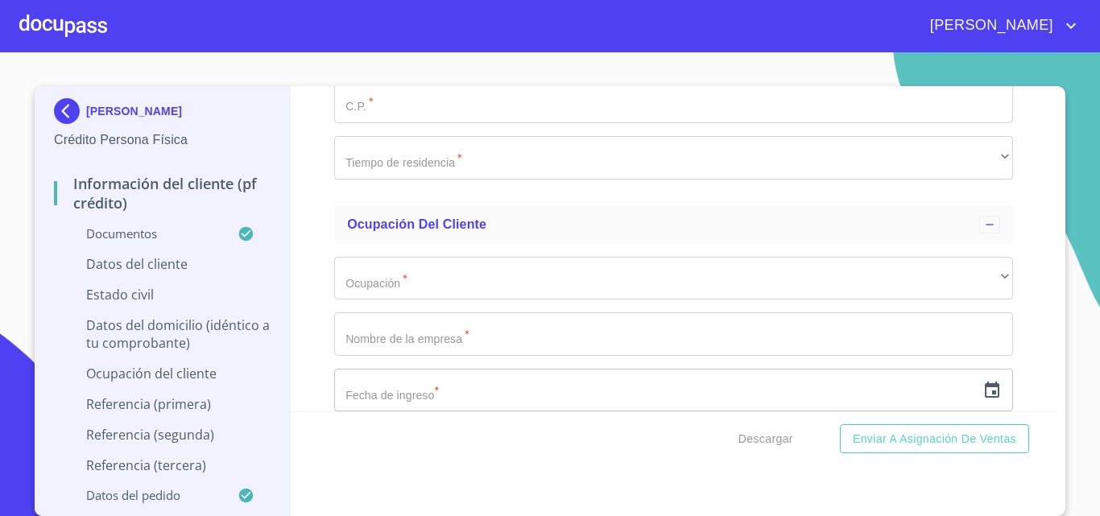
scroll to position [5012, 0]
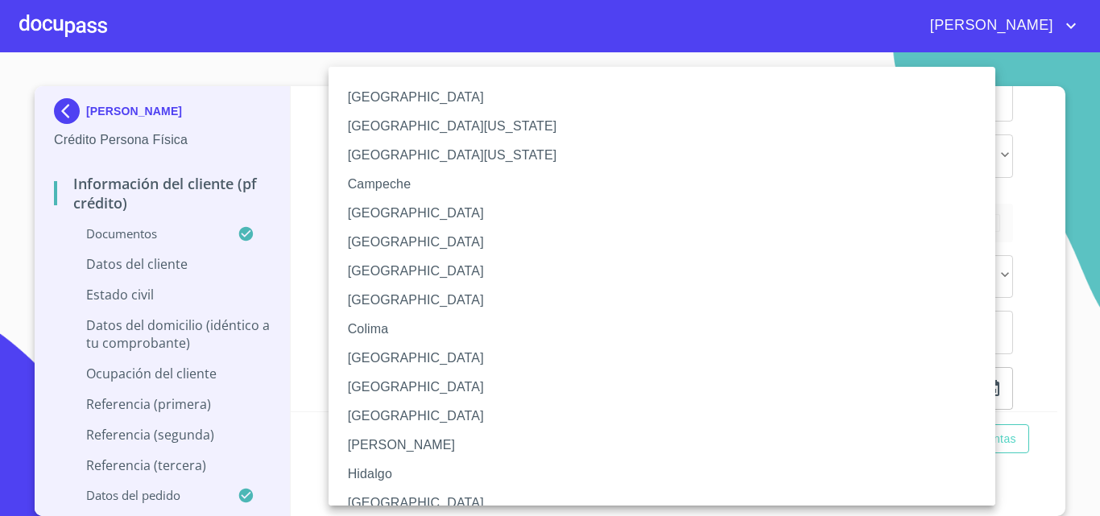
scroll to position [12, 0]
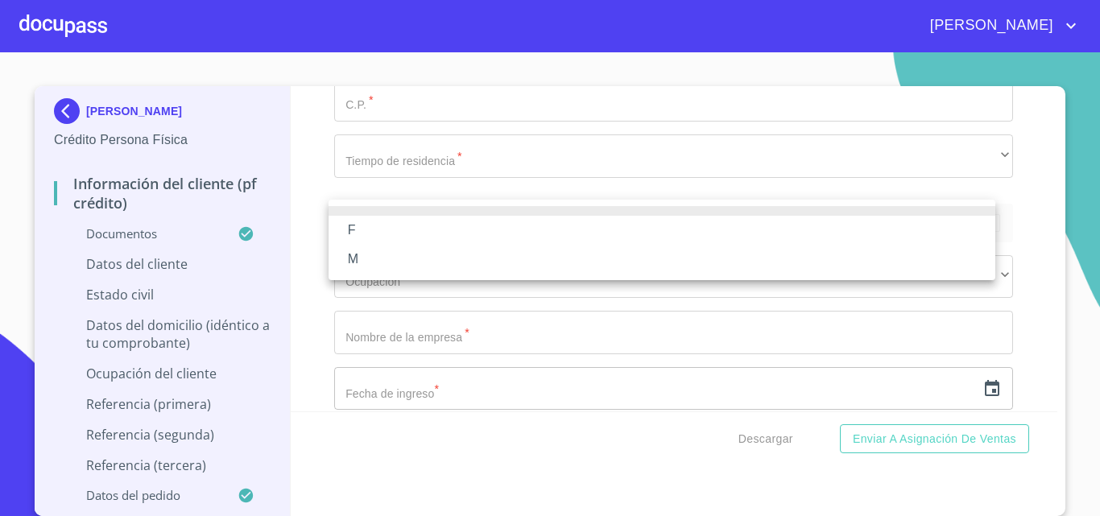
click at [364, 230] on li "F" at bounding box center [662, 230] width 667 height 29
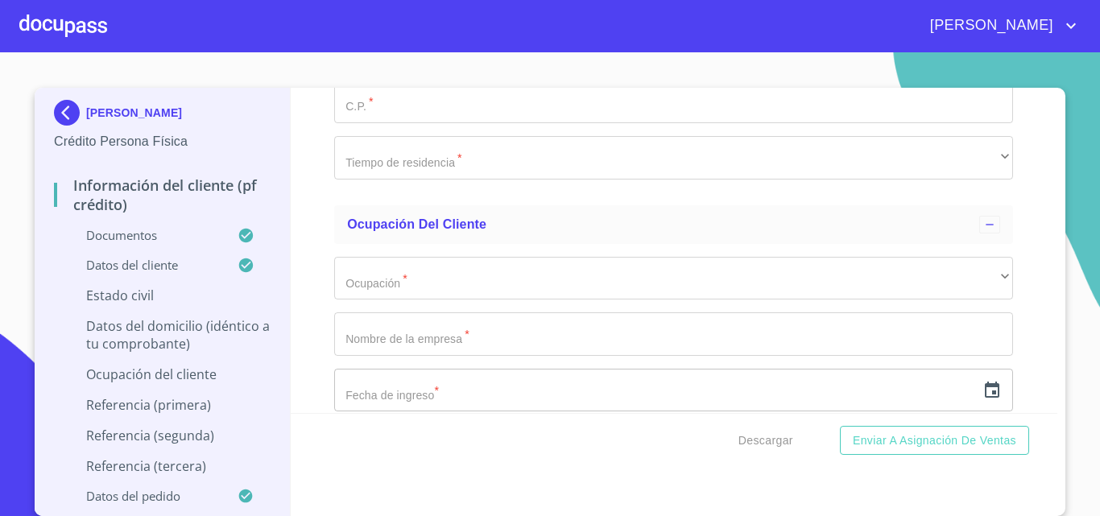
scroll to position [3, 0]
click at [312, 250] on div "Información del cliente (PF crédito) Documentos Documento de identificación.   …" at bounding box center [674, 250] width 767 height 325
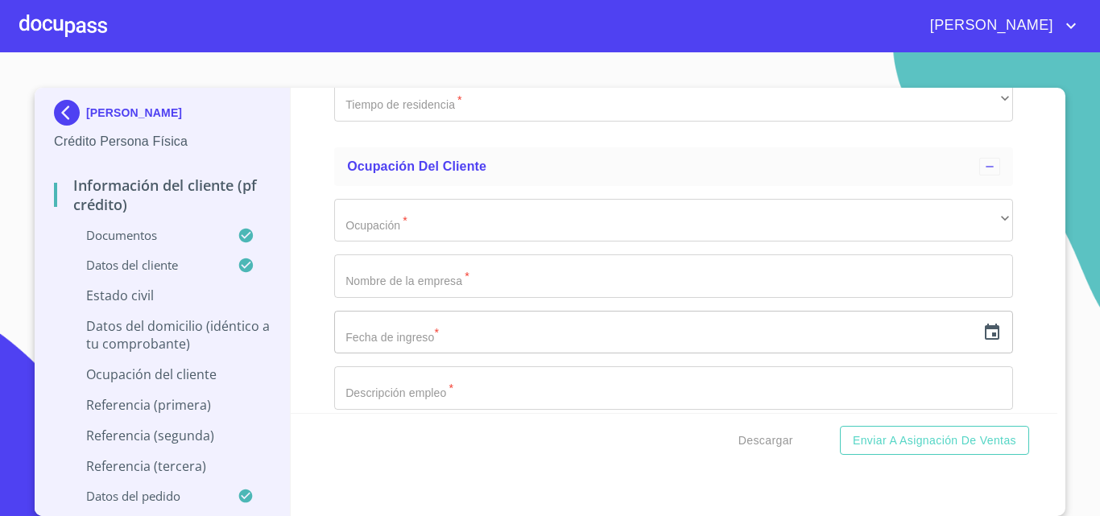
scroll to position [5093, 0]
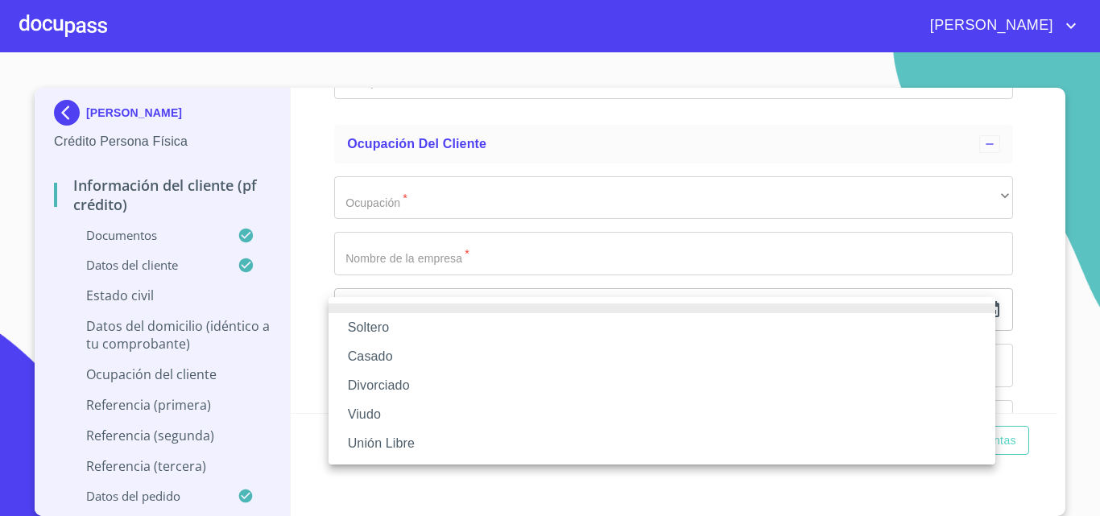
click at [358, 324] on li "Soltero" at bounding box center [662, 327] width 667 height 29
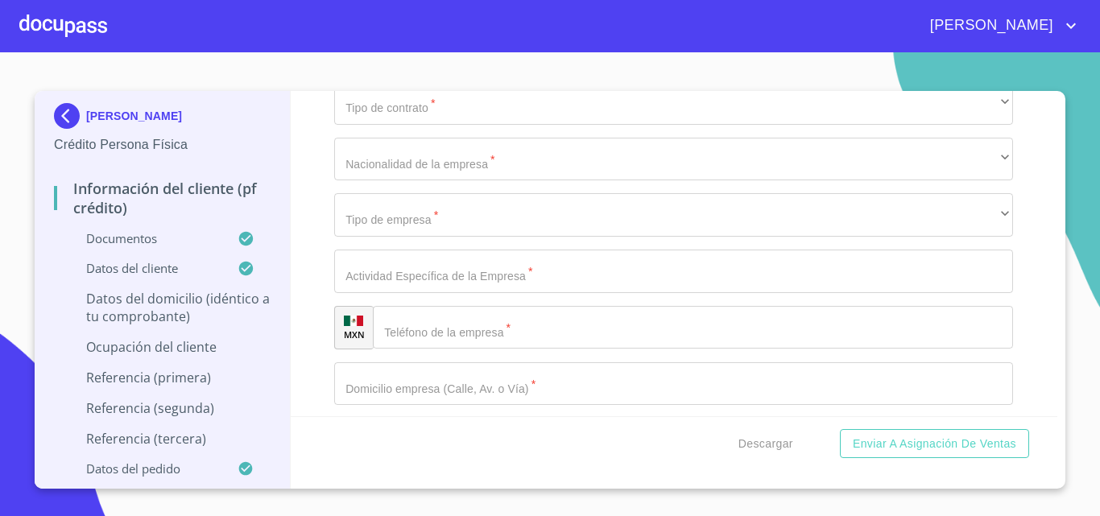
scroll to position [5334, 0]
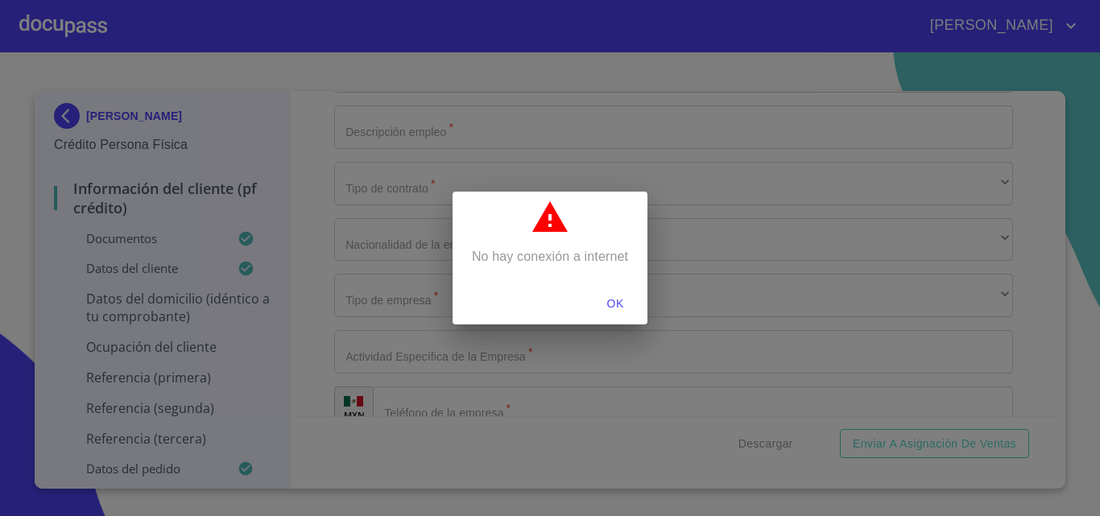
click at [614, 308] on span "OK" at bounding box center [615, 304] width 39 height 20
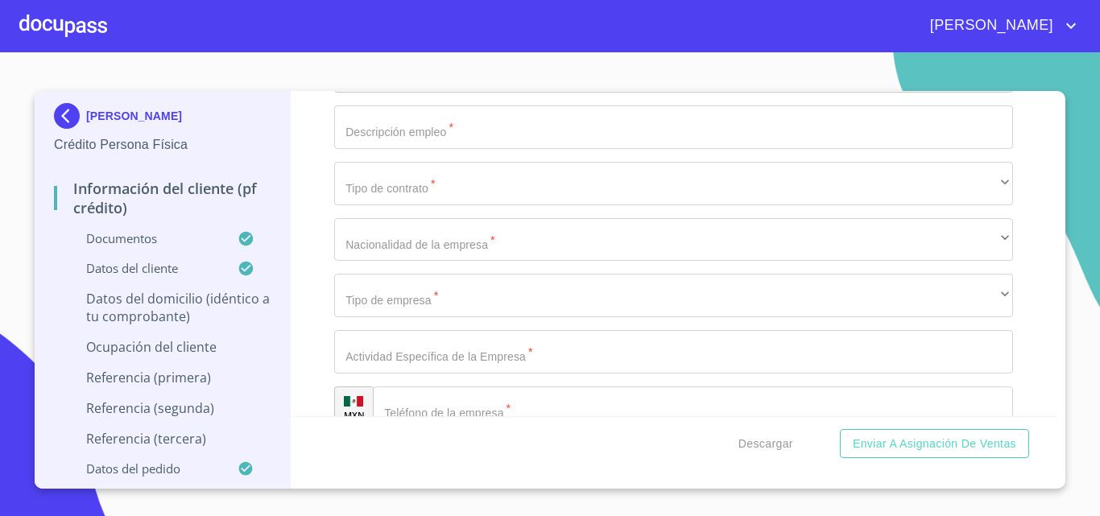
click at [309, 245] on div "Información del cliente (PF crédito) Documentos Documento de identificación.   …" at bounding box center [674, 253] width 767 height 325
type input "f"
type input "G"
type input "FCO [PERSON_NAME]"
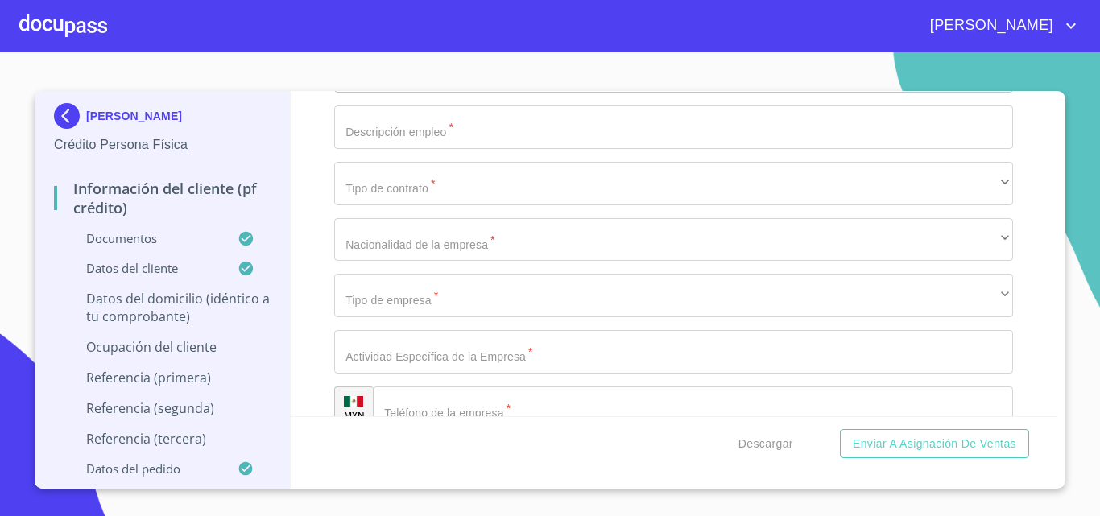
type input "50"
type input "FRAY P [PERSON_NAME] Y CERRADA"
type input "A"
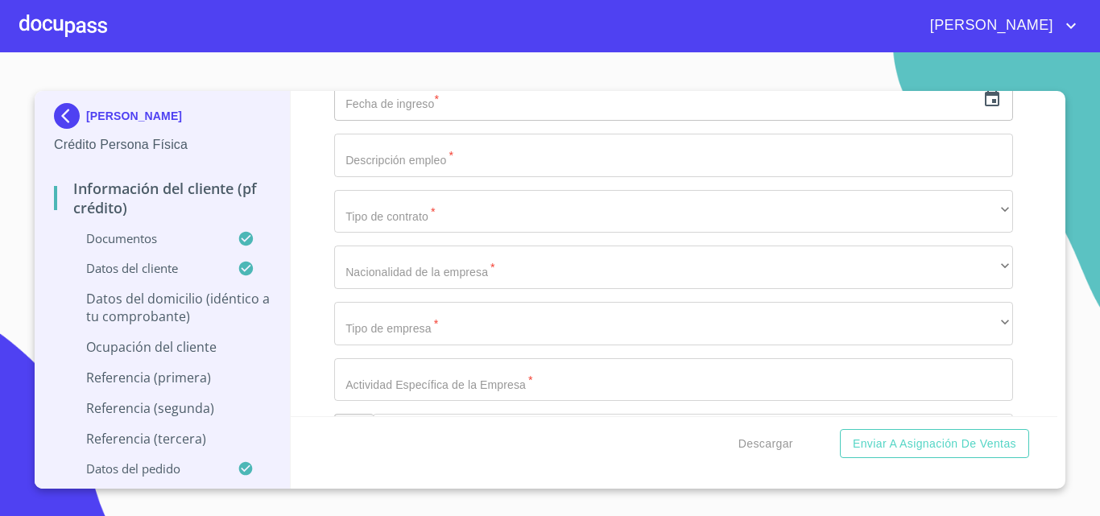
click at [308, 318] on div "Información del cliente (PF crédito) Documentos Documento de identificación.   …" at bounding box center [674, 253] width 767 height 325
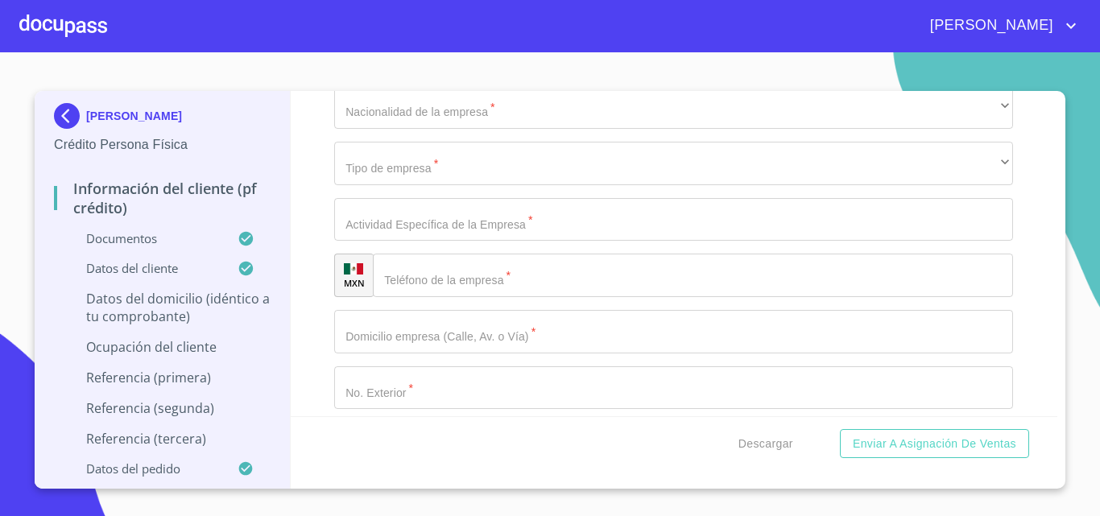
scroll to position [5523, 0]
type input "$1,500,000"
click at [316, 303] on div "Información del cliente (PF crédito) Documentos Documento de identificación.   …" at bounding box center [674, 253] width 767 height 325
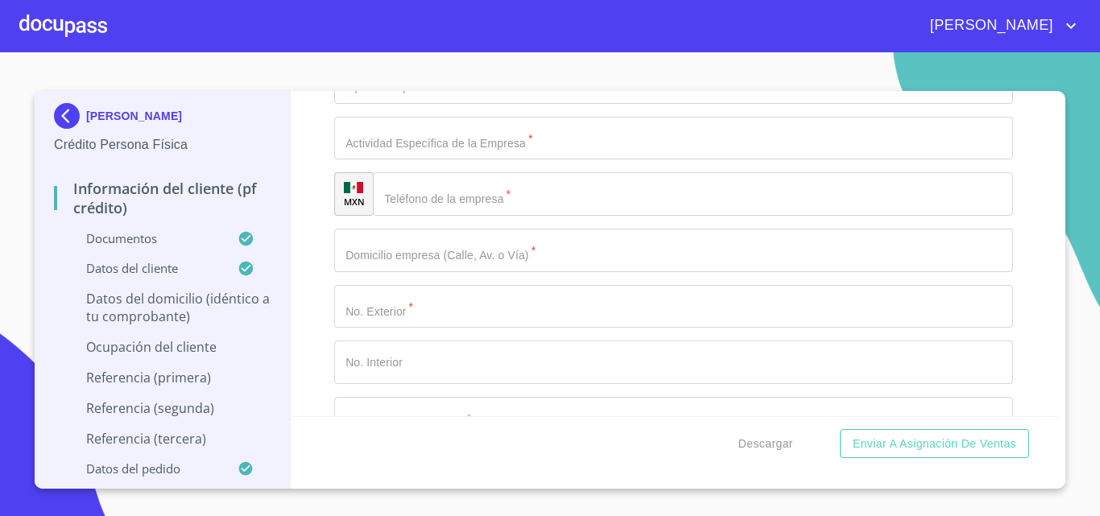
type input "[PERSON_NAME]"
type input "[GEOGRAPHIC_DATA]"
type input "TONALA"
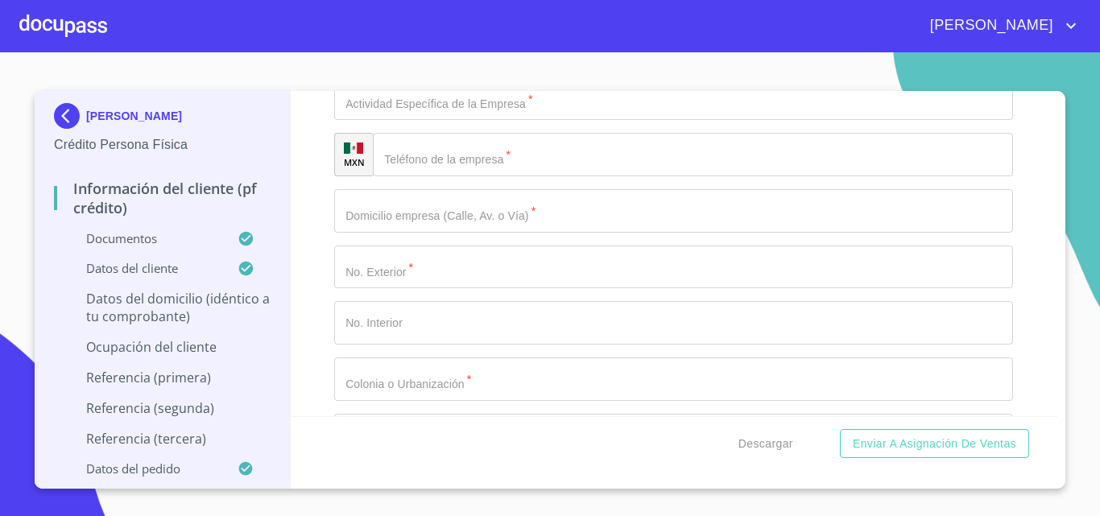
scroll to position [5840, 0]
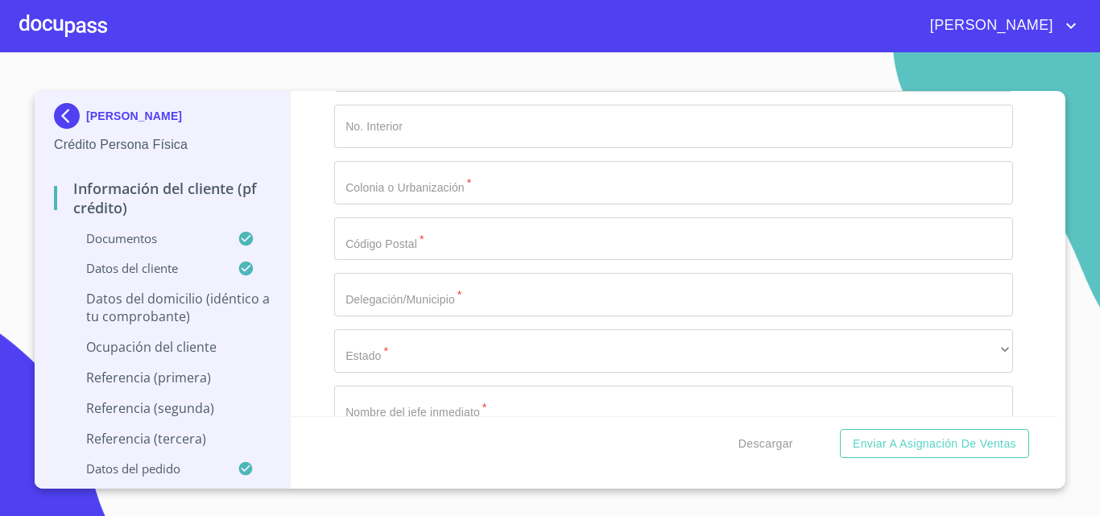
type input "45406"
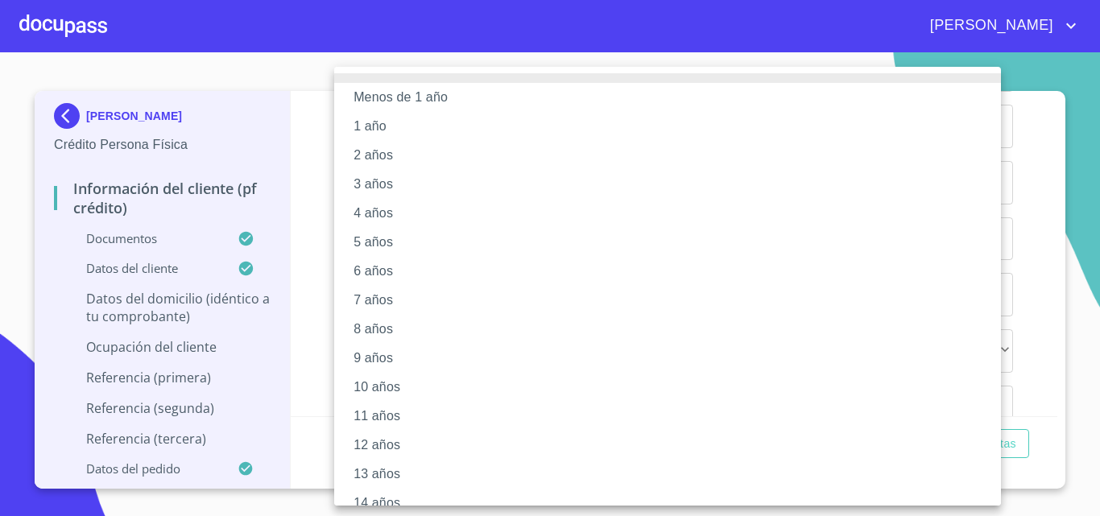
click at [370, 376] on li "10 años" at bounding box center [673, 387] width 679 height 29
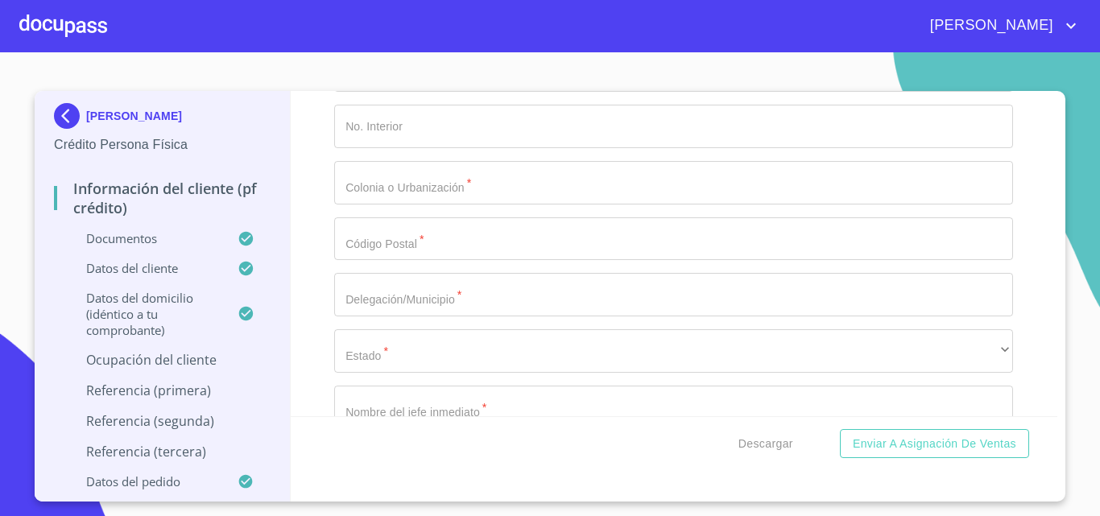
click at [329, 299] on div "Información del cliente (PF crédito) Documentos Documento de identificación.   …" at bounding box center [674, 253] width 767 height 325
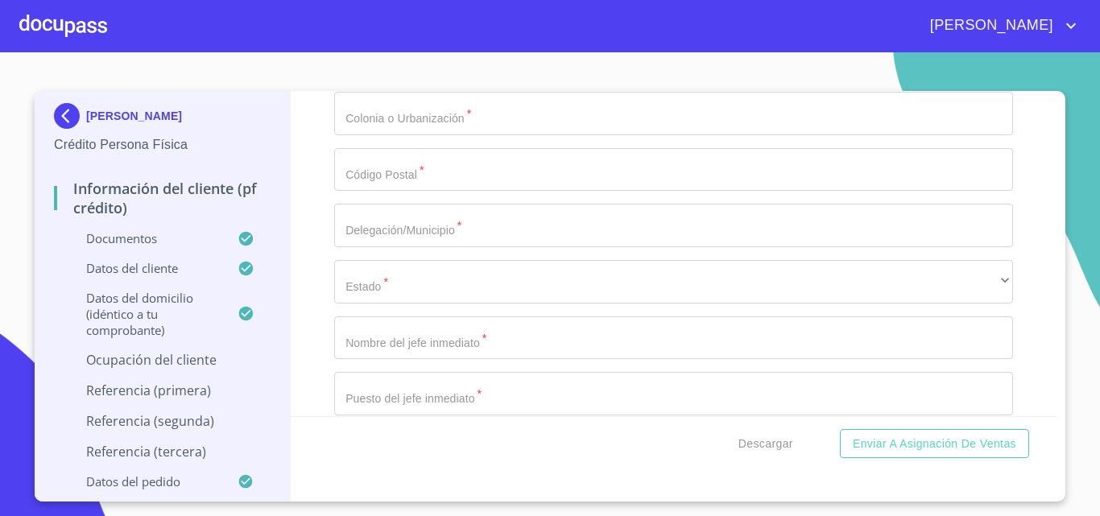
scroll to position [6082, 0]
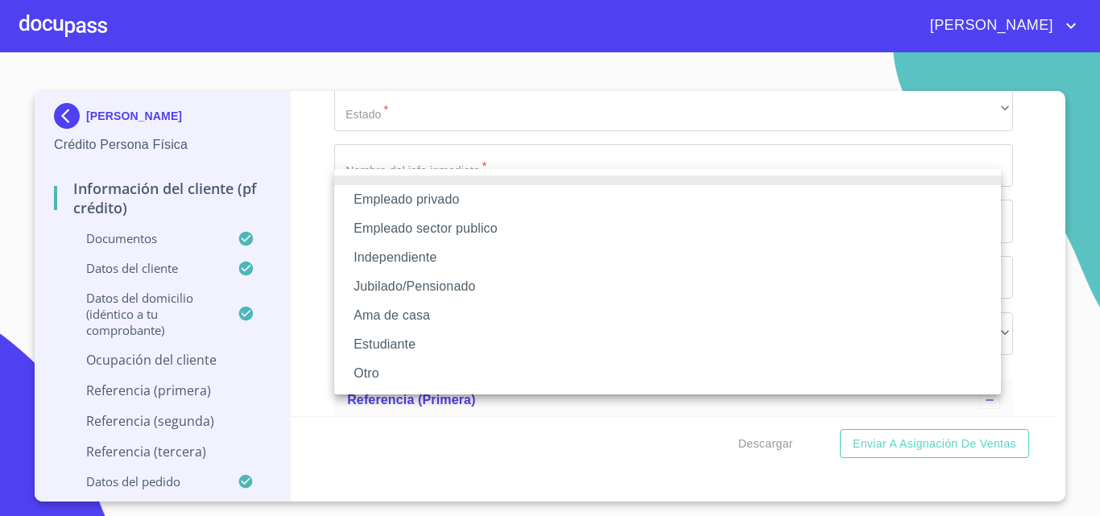
click at [387, 258] on li "Independiente" at bounding box center [667, 257] width 667 height 29
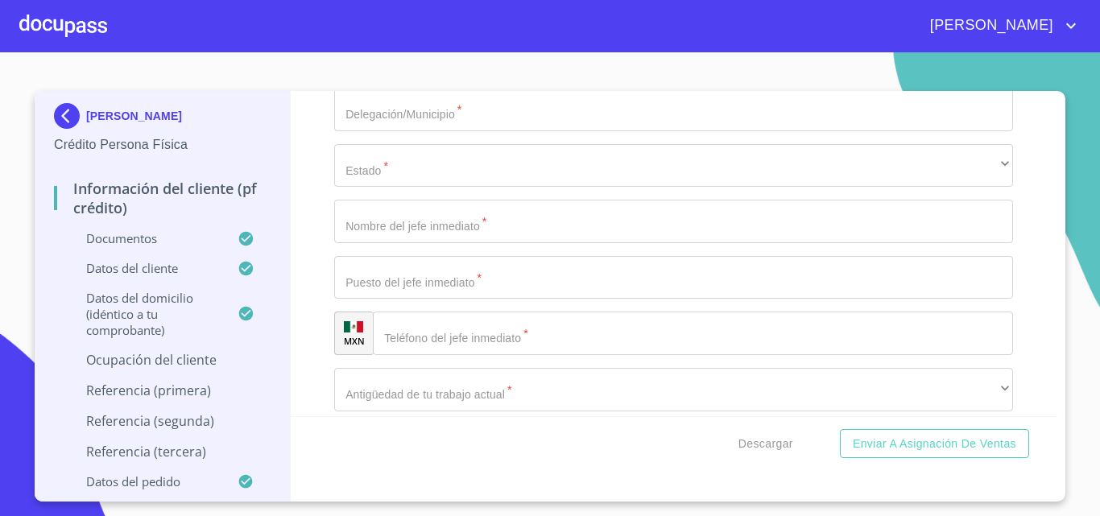
click at [321, 246] on div "Información del cliente (PF crédito) Documentos Documento de identificación.   …" at bounding box center [674, 253] width 767 height 325
type input "[PERSON_NAME]"
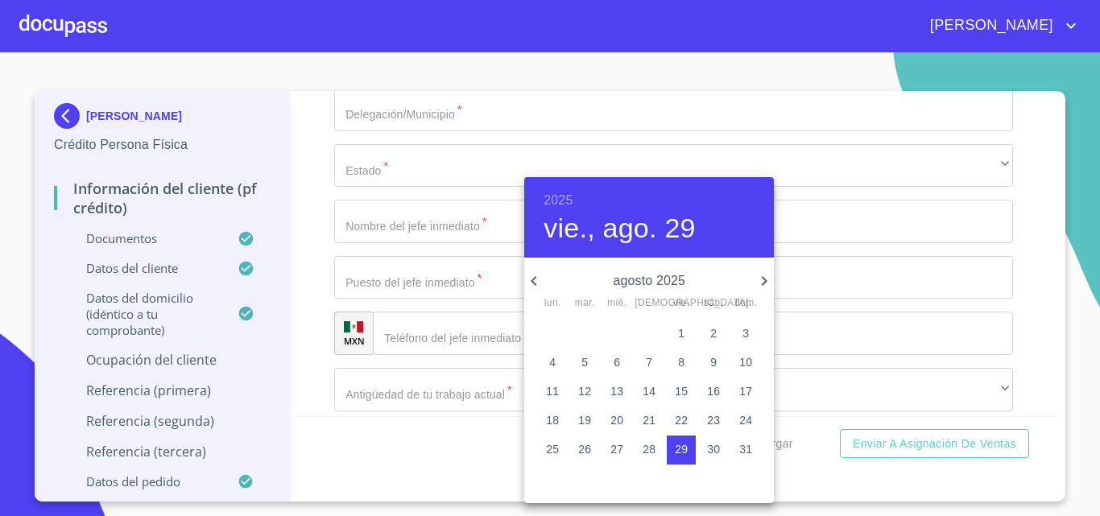
click at [560, 199] on h6 "2025" at bounding box center [558, 200] width 29 height 23
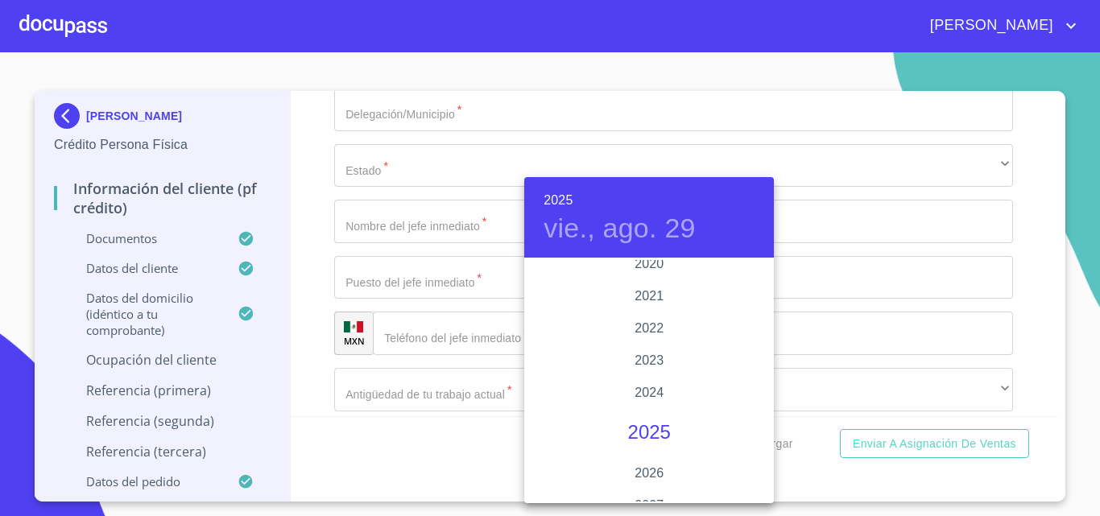
scroll to position [3044, 0]
click at [641, 293] on div "2020" at bounding box center [649, 292] width 250 height 32
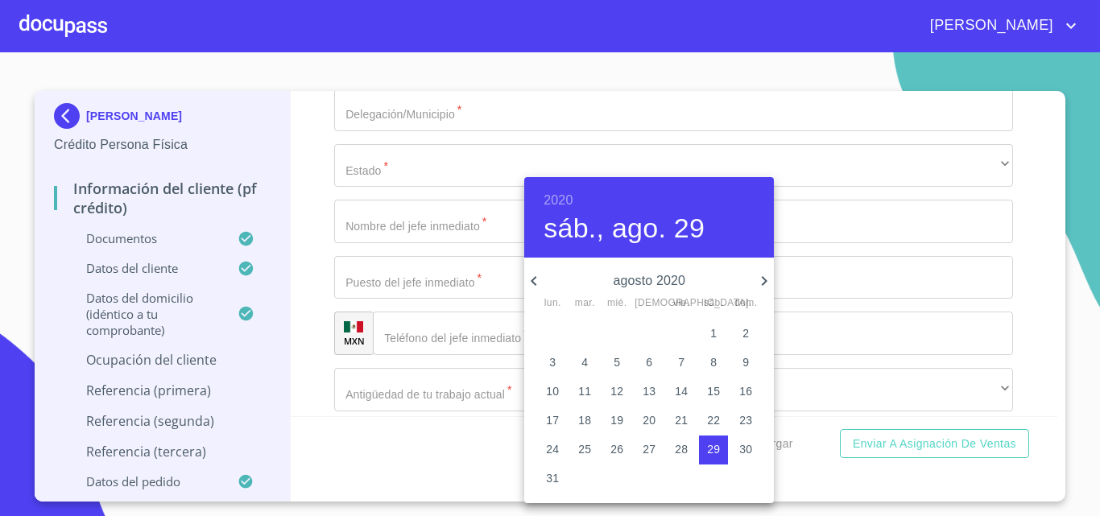
click at [539, 279] on icon "button" at bounding box center [533, 280] width 19 height 19
click at [591, 360] on span "9" at bounding box center [584, 362] width 29 height 16
type input "9 de jun. de 2020"
click at [316, 282] on div at bounding box center [550, 258] width 1100 height 516
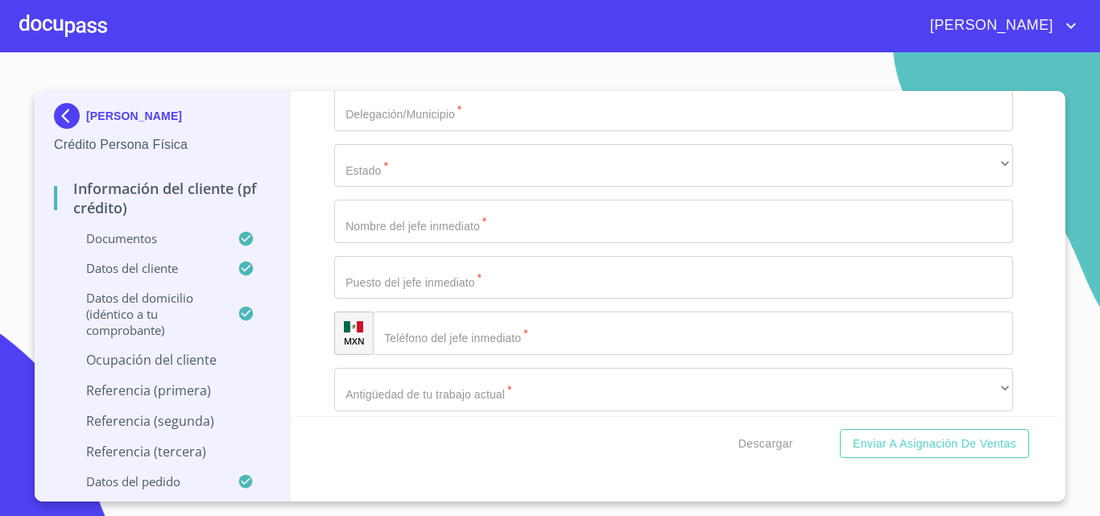
scroll to position [6162, 0]
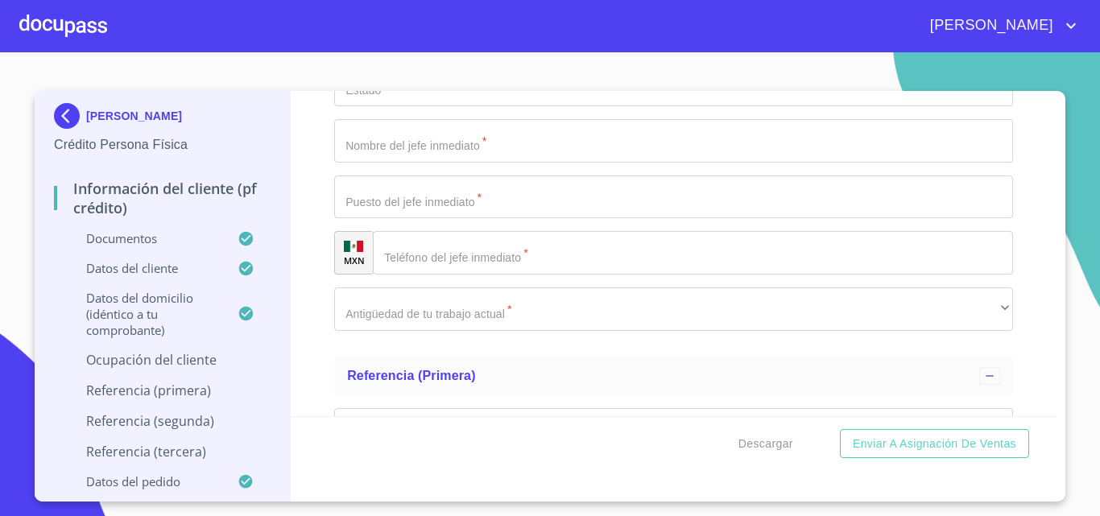
type input "D"
type input "ENFERMERA PRIVADA"
click at [309, 337] on div "Información del cliente (PF crédito) Documentos Documento de identificación.   …" at bounding box center [674, 253] width 767 height 325
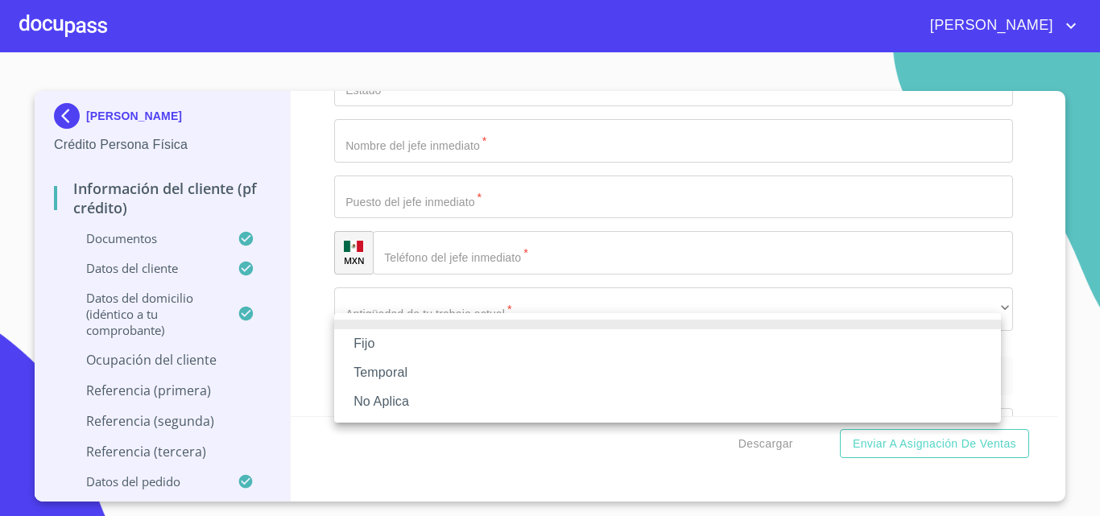
click at [357, 401] on li "No Aplica" at bounding box center [667, 401] width 667 height 29
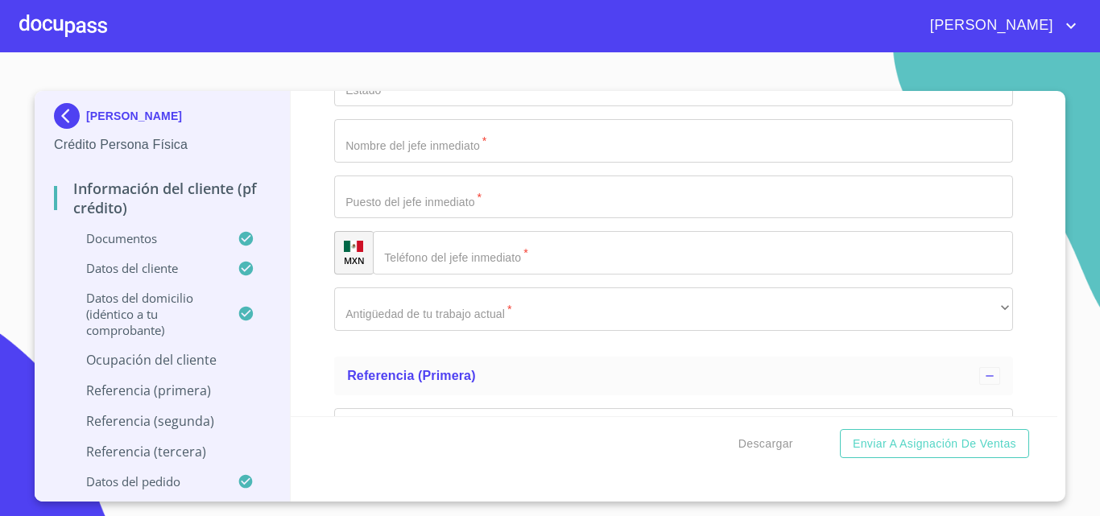
click at [312, 356] on div "Información del cliente (PF crédito) Documentos Documento de identificación.   …" at bounding box center [674, 253] width 767 height 325
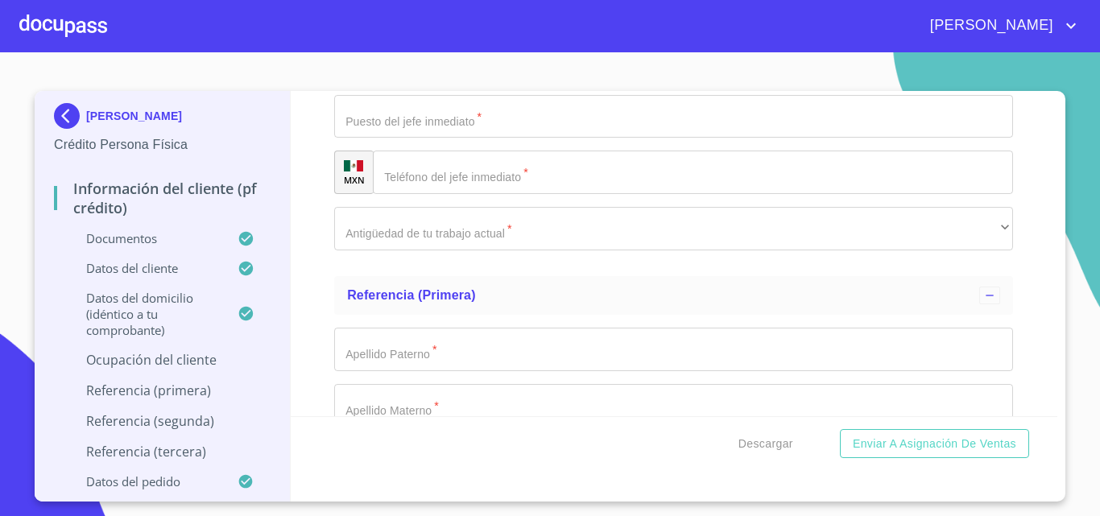
type input "27000"
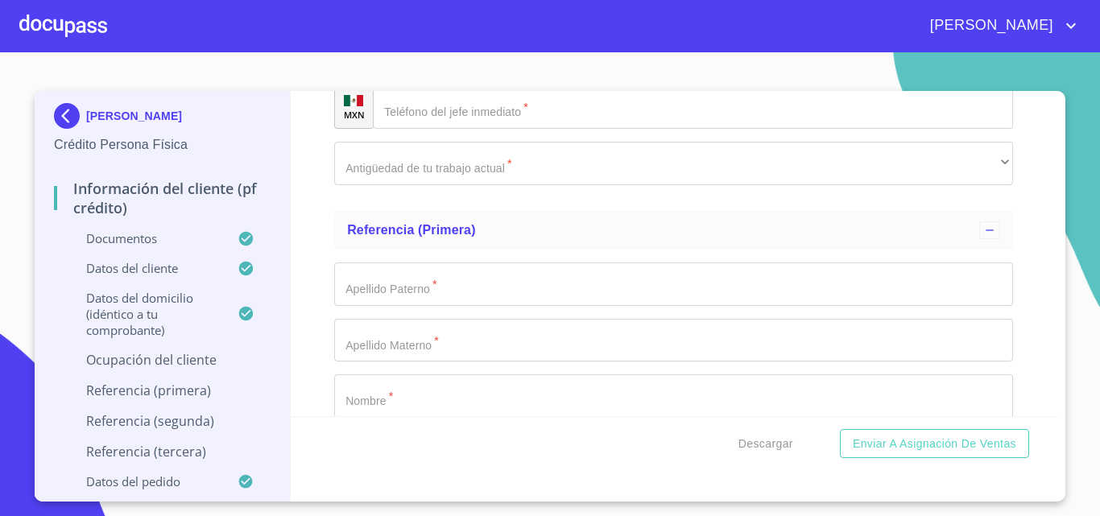
scroll to position [6404, 0]
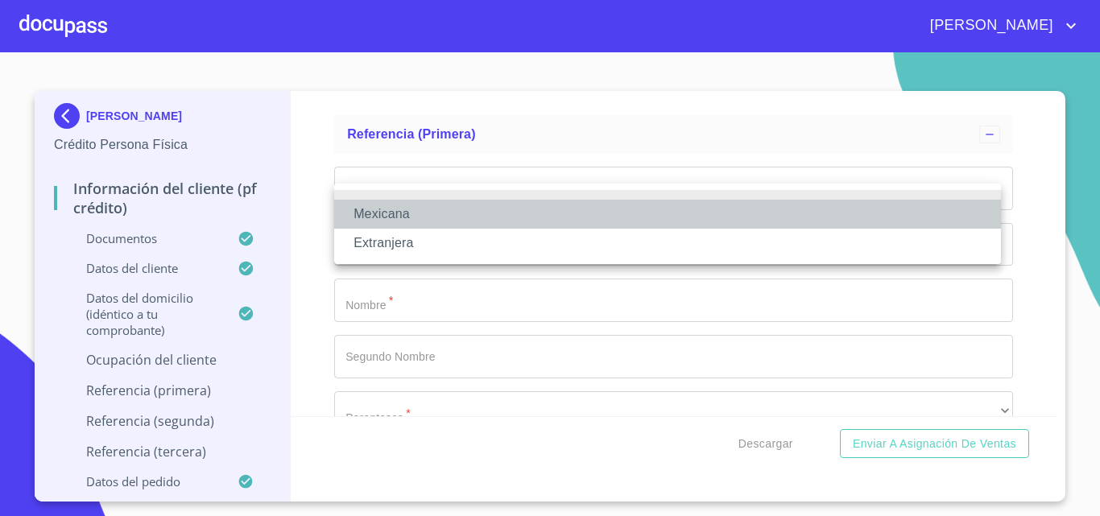
click at [387, 213] on li "Mexicana" at bounding box center [667, 214] width 667 height 29
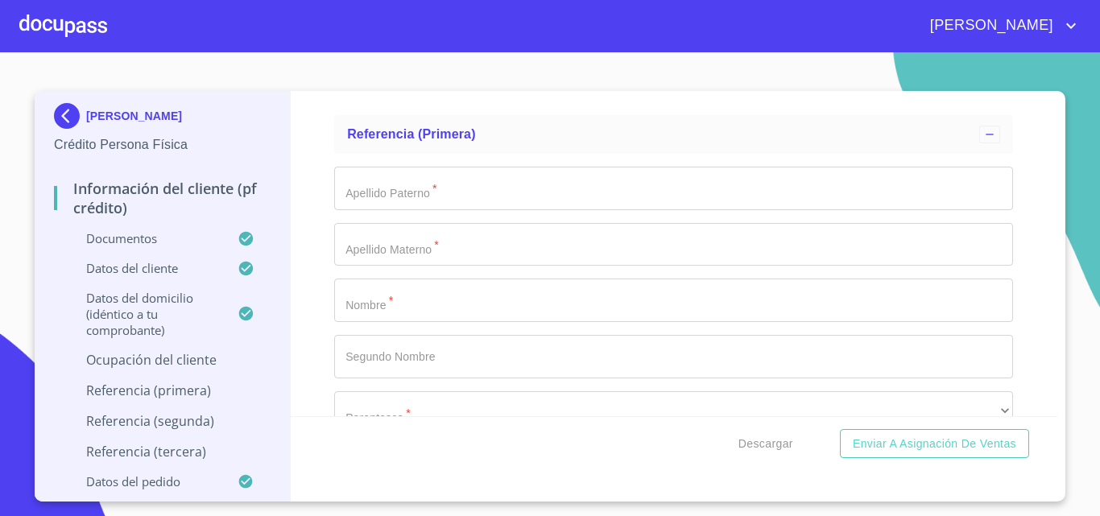
click at [305, 264] on div "Información del cliente (PF crédito) Documentos Documento de identificación.   …" at bounding box center [674, 253] width 767 height 325
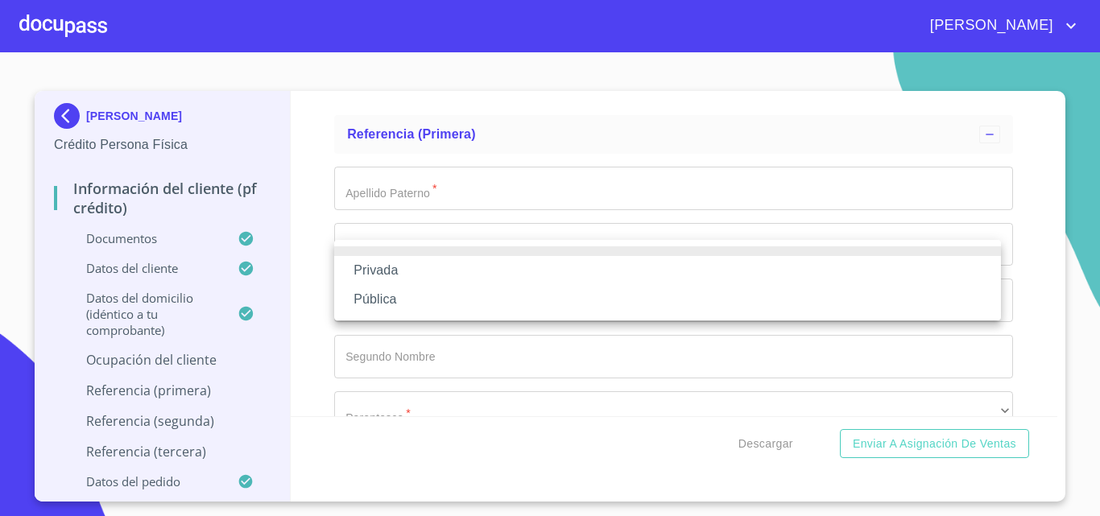
click at [353, 267] on li "Privada" at bounding box center [667, 270] width 667 height 29
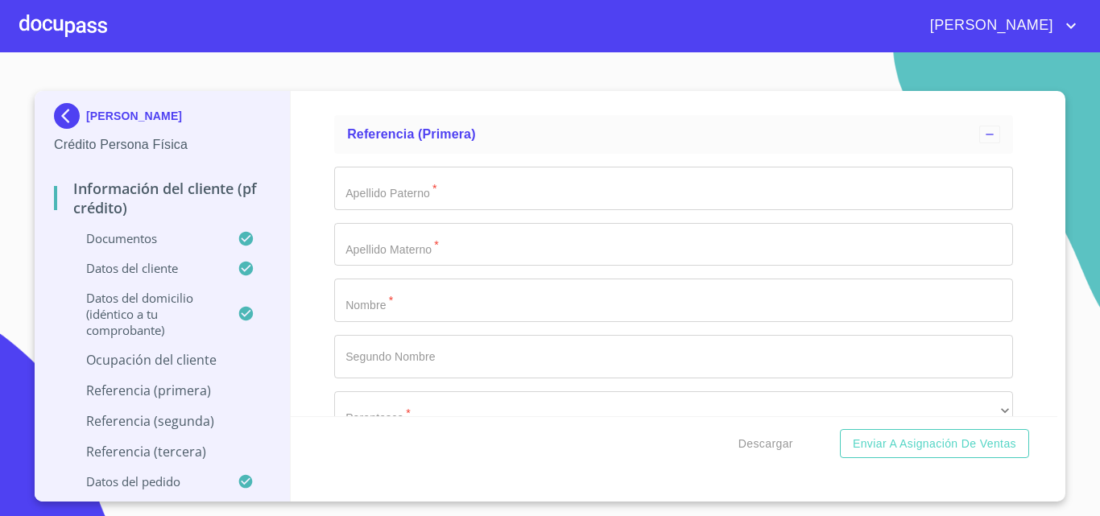
click at [310, 284] on div "Información del cliente (PF crédito) Documentos Documento de identificación.   …" at bounding box center [674, 253] width 767 height 325
type input "ENFERMERA"
click at [330, 312] on div "Información del cliente (PF crédito) Documentos Documento de identificación.   …" at bounding box center [674, 253] width 767 height 325
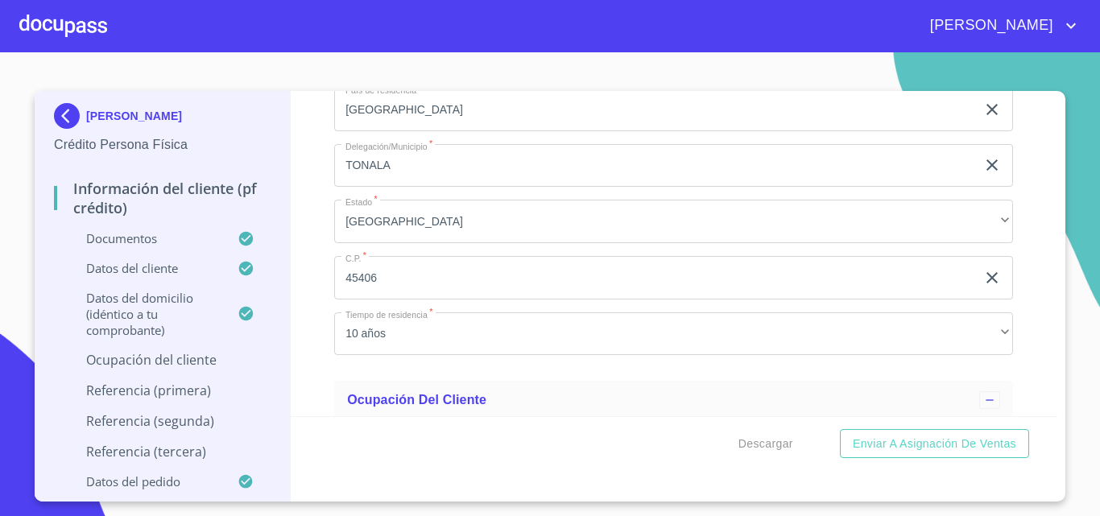
scroll to position [5035, 0]
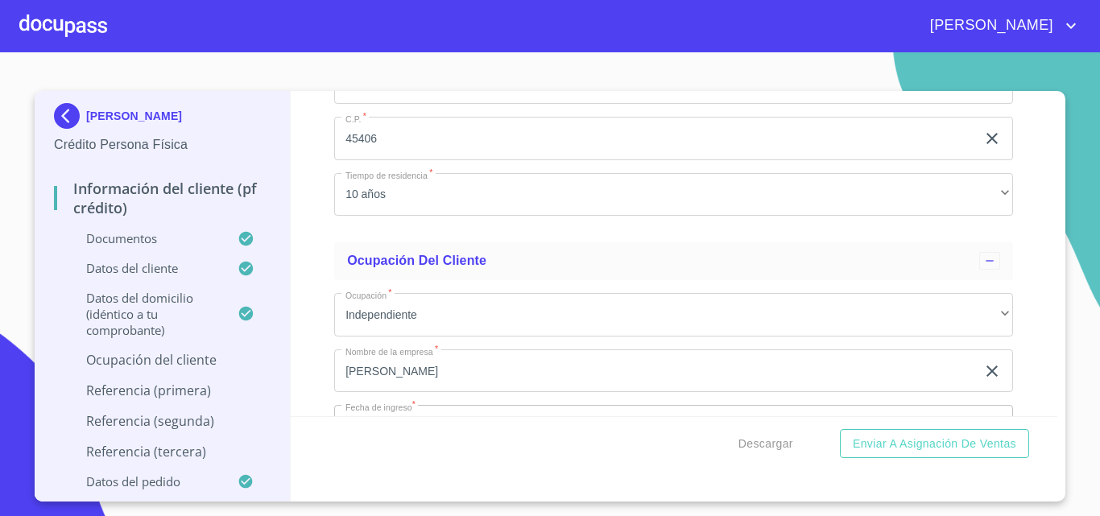
drag, startPoint x: 499, startPoint y: 255, endPoint x: 376, endPoint y: 245, distance: 123.7
click at [315, 264] on div "Información del cliente (PF crédito) Documentos Documento de identificación.   …" at bounding box center [674, 253] width 767 height 325
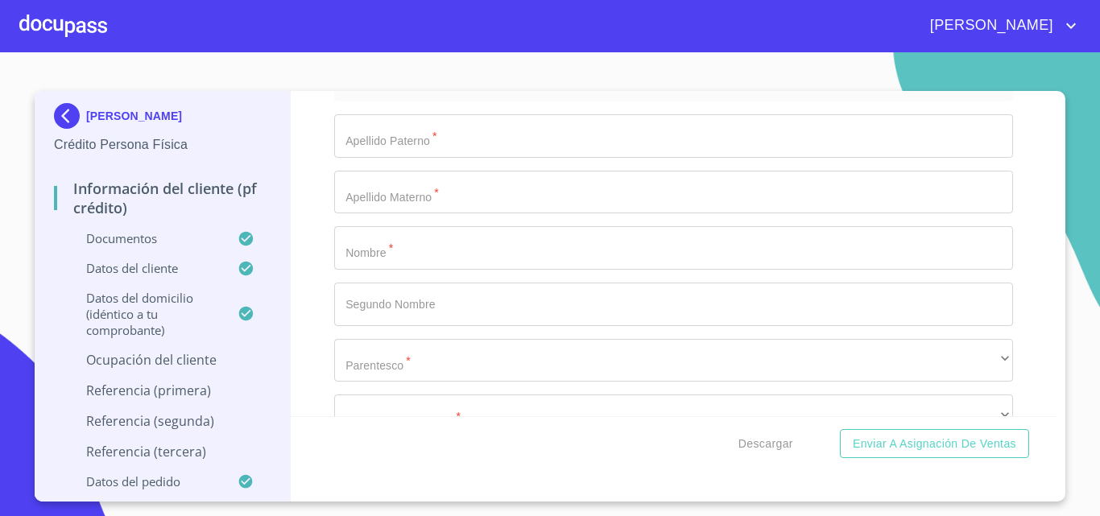
scroll to position [6484, 0]
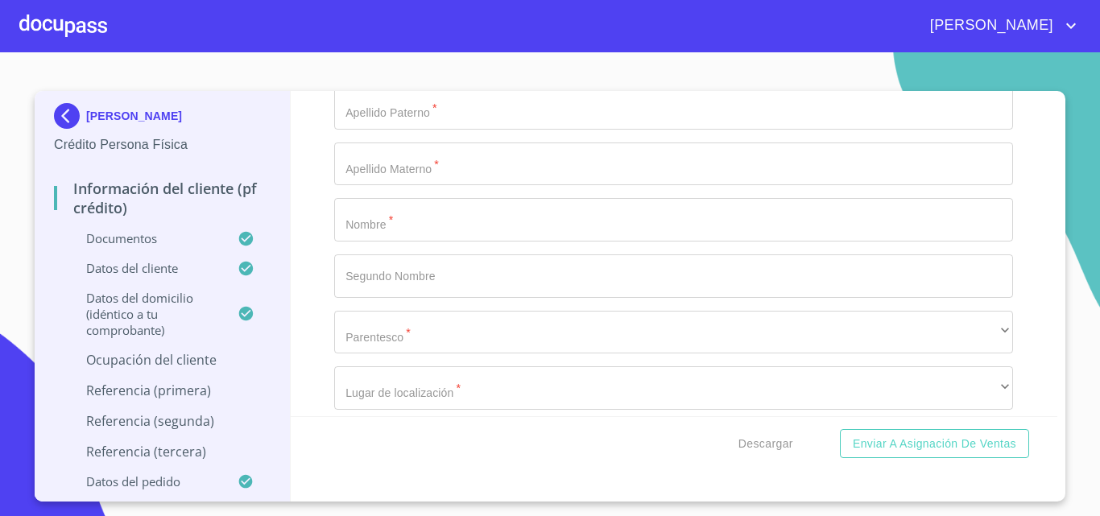
paste input "[PHONE_NUMBER]"
type input "[PHONE_NUMBER]"
drag, startPoint x: 333, startPoint y: 285, endPoint x: 316, endPoint y: 285, distance: 16.9
click at [332, 285] on div "Información del cliente (PF crédito) Documentos Documento de identificación.   …" at bounding box center [674, 253] width 767 height 325
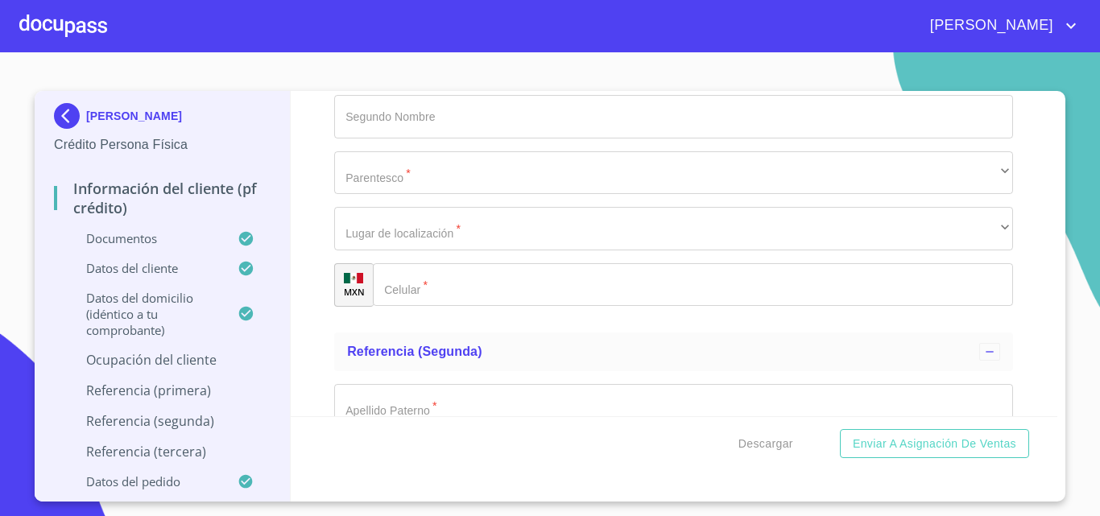
scroll to position [6645, 0]
type input "FCO [PERSON_NAME]"
type input "50"
type input "A"
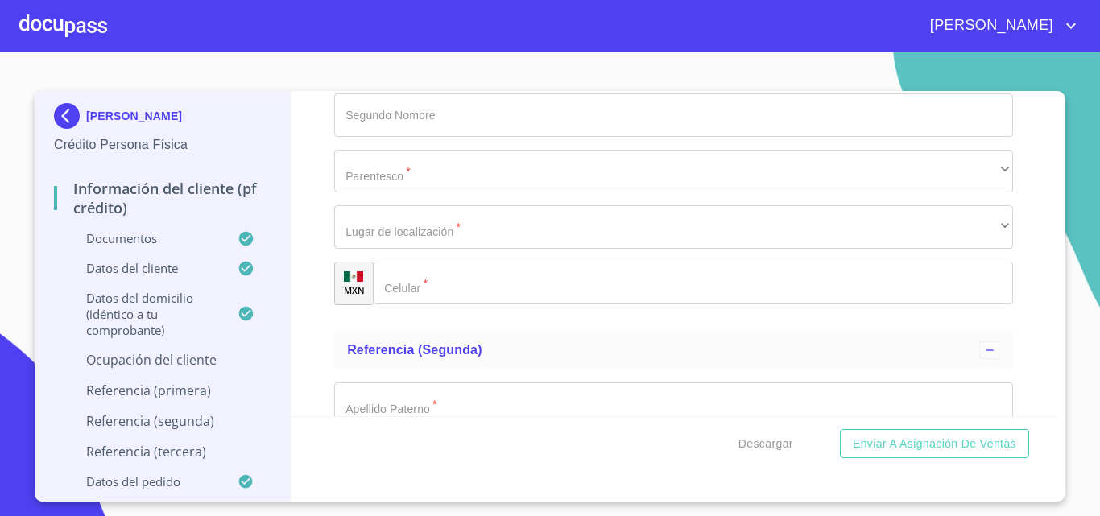
type input "[PERSON_NAME]"
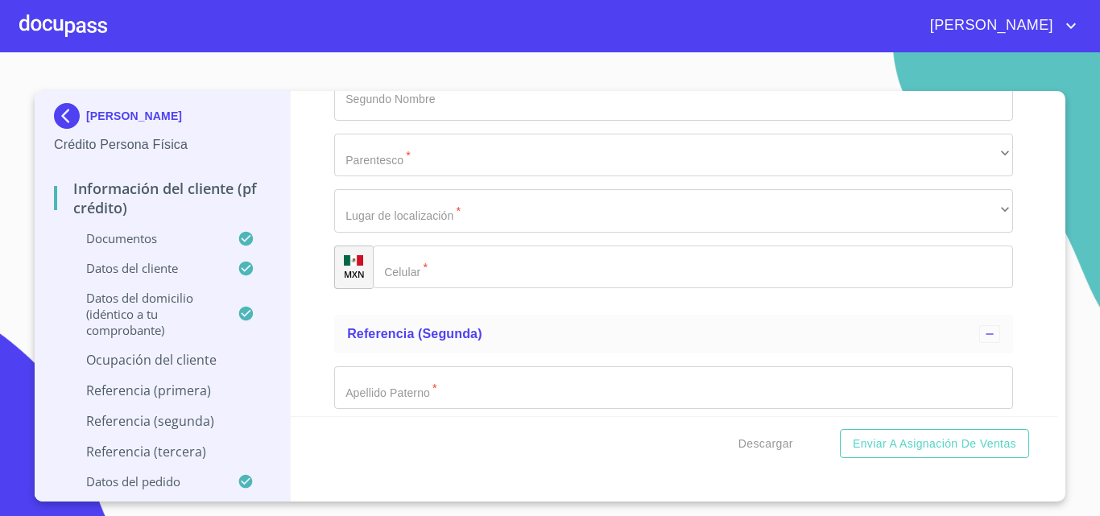
type input "45406"
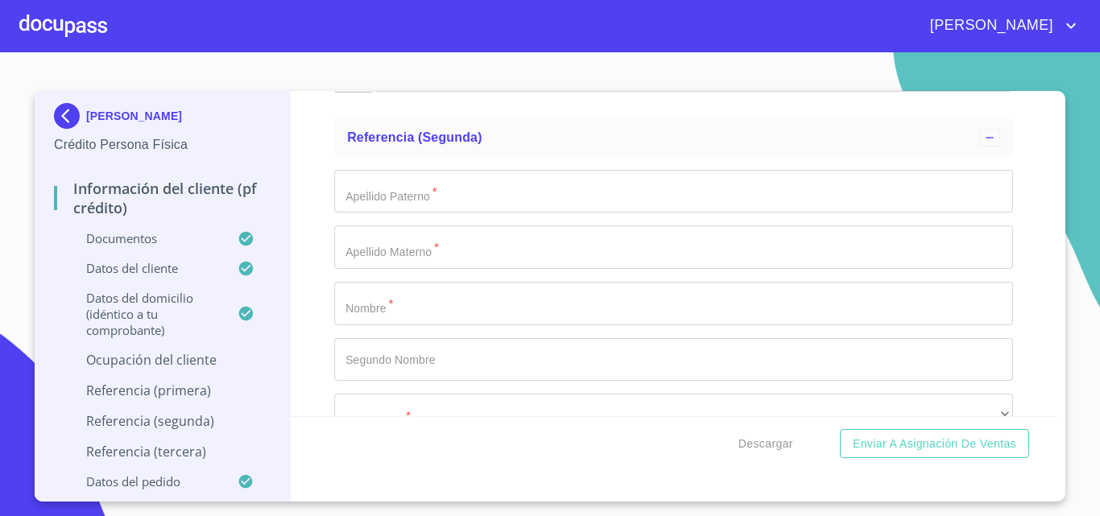
type input "TONALA"
type input "L"
type input "[PERSON_NAME] MISMA"
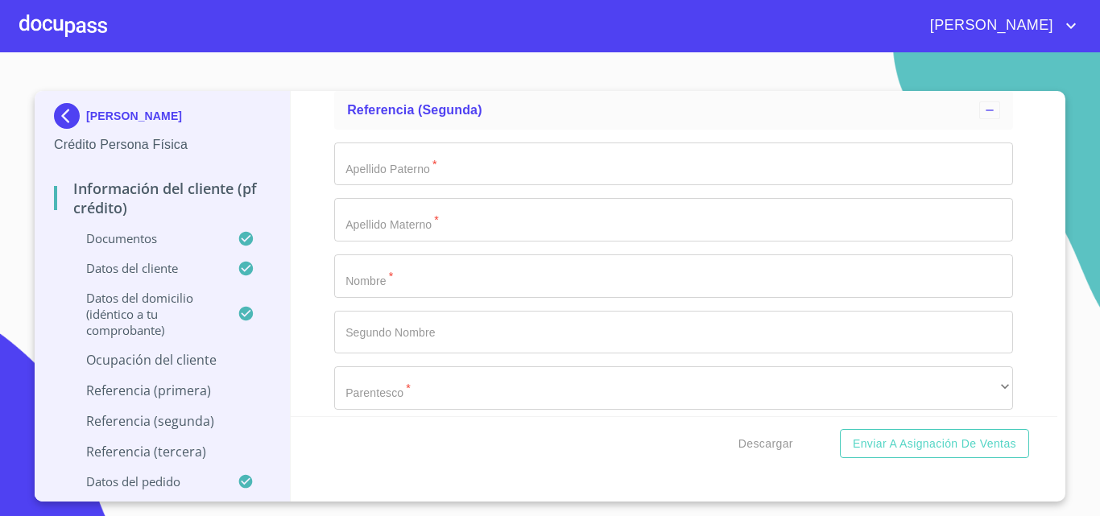
type input "DUEÑA"
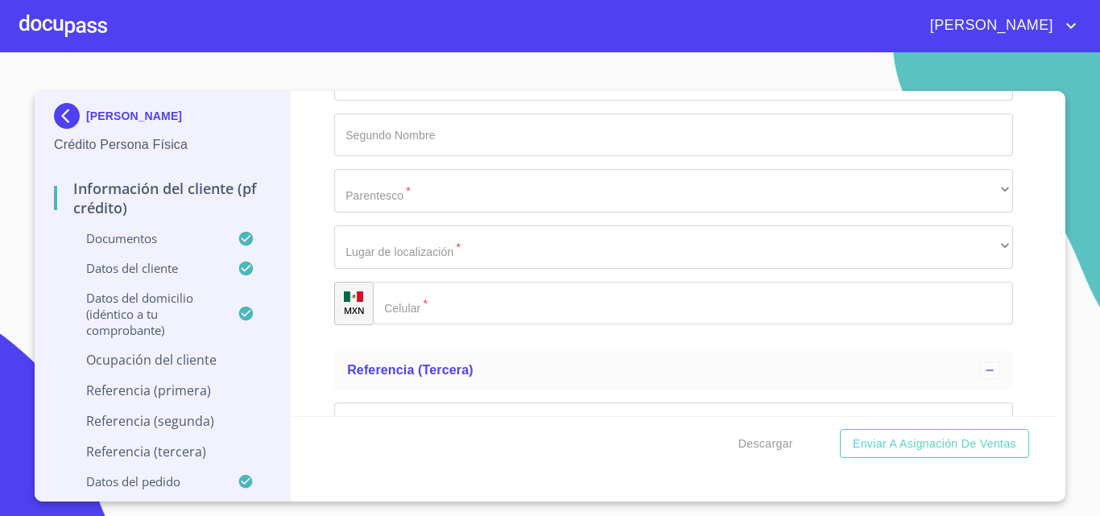
paste input "[PHONE_NUMBER]"
type input "[PHONE_NUMBER]"
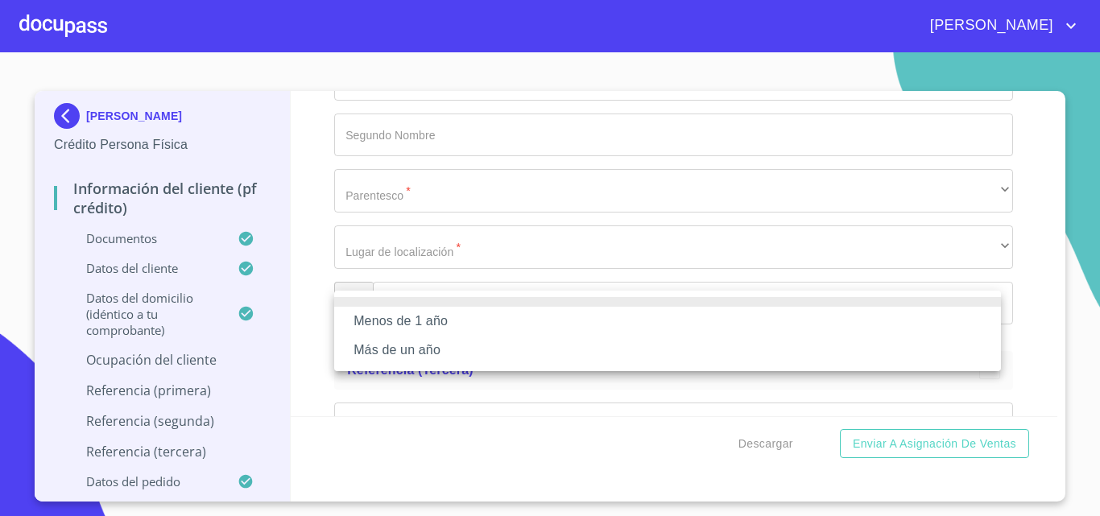
click at [366, 347] on li "Más de un año" at bounding box center [667, 350] width 667 height 29
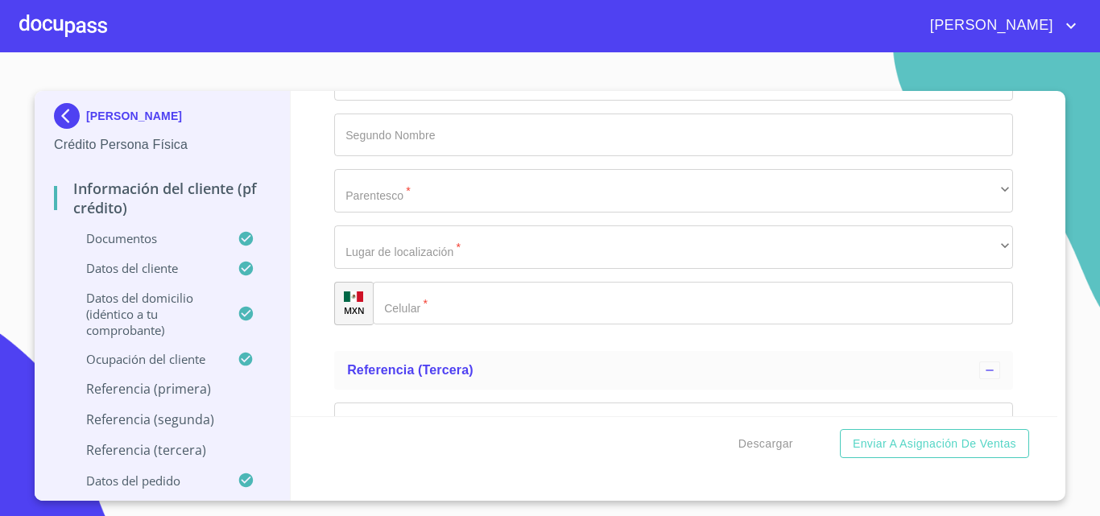
click at [329, 337] on div "Información del cliente (PF crédito) Documentos Documento de identificación.   …" at bounding box center [674, 253] width 767 height 325
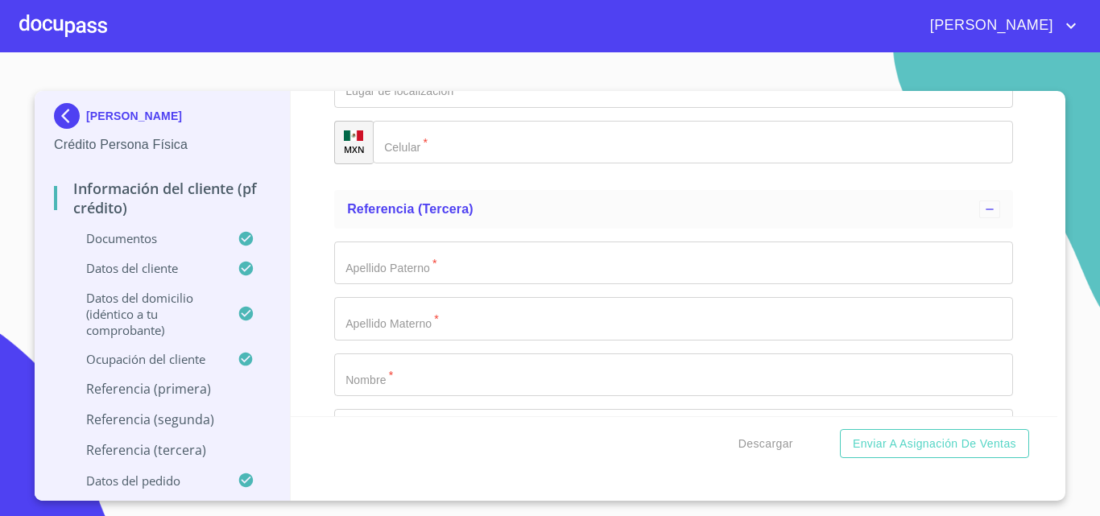
scroll to position [7324, 0]
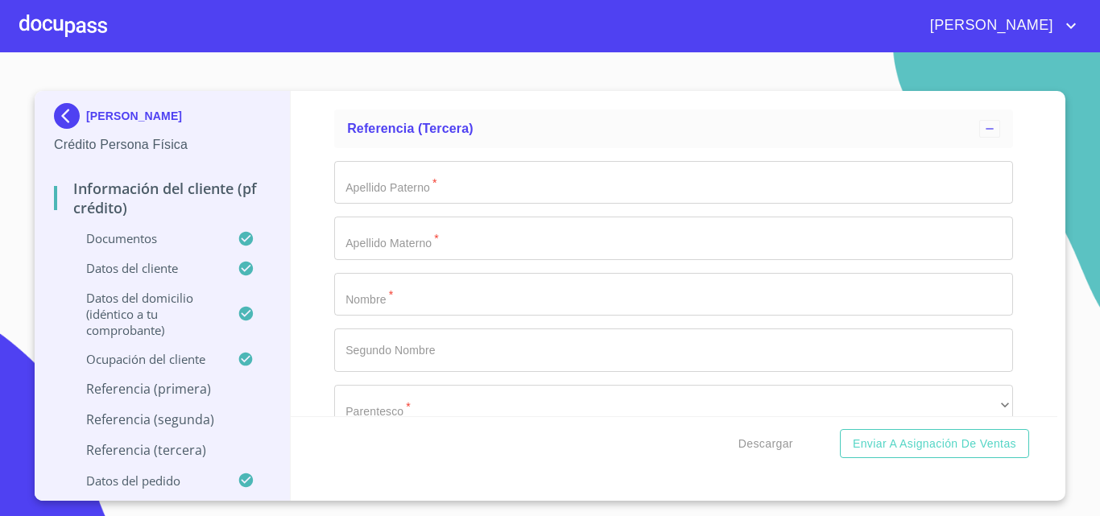
type input "[PERSON_NAME]"
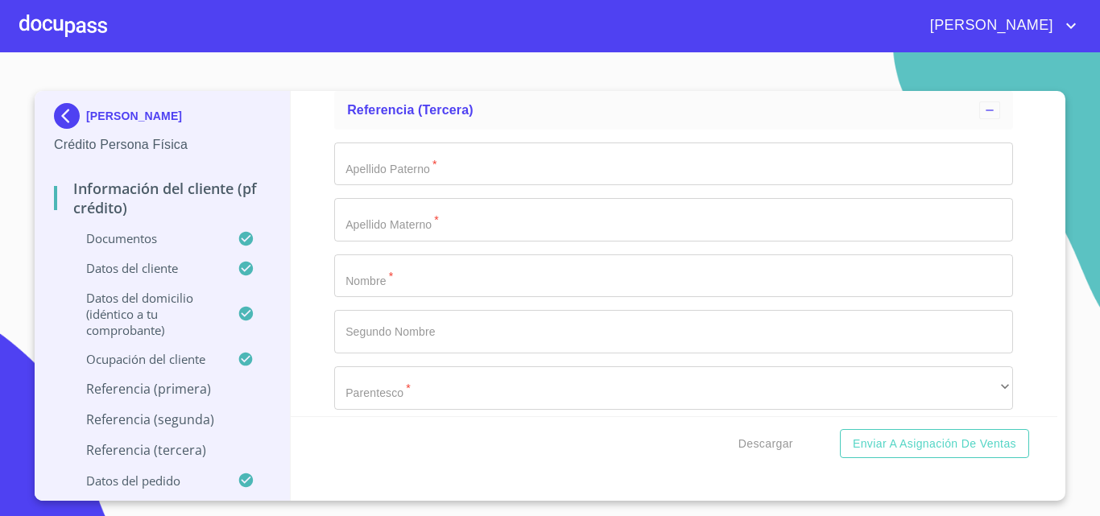
scroll to position [7539, 0]
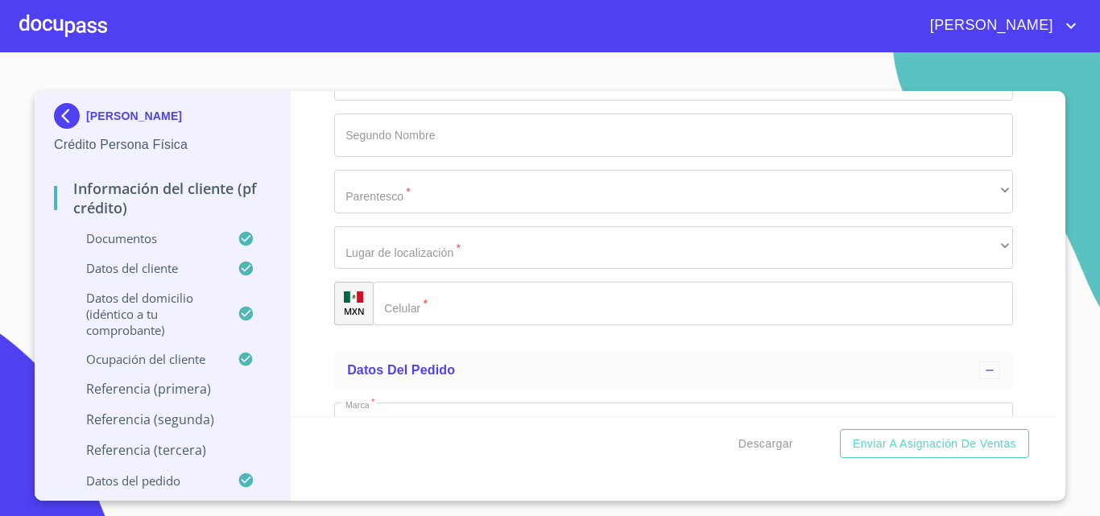
type input "[PHONE_NUMBER]"
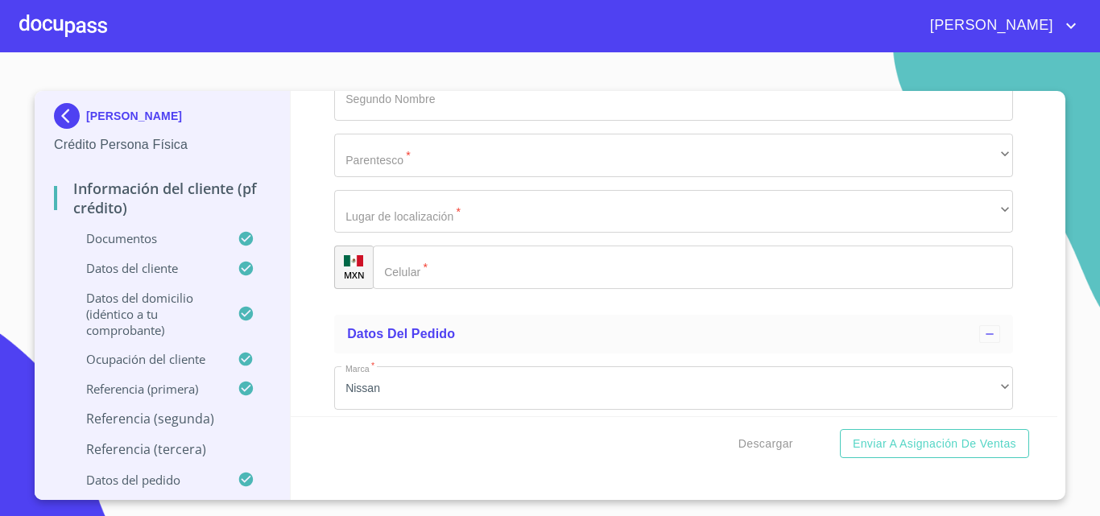
type input "F"
type input "DONOSA"
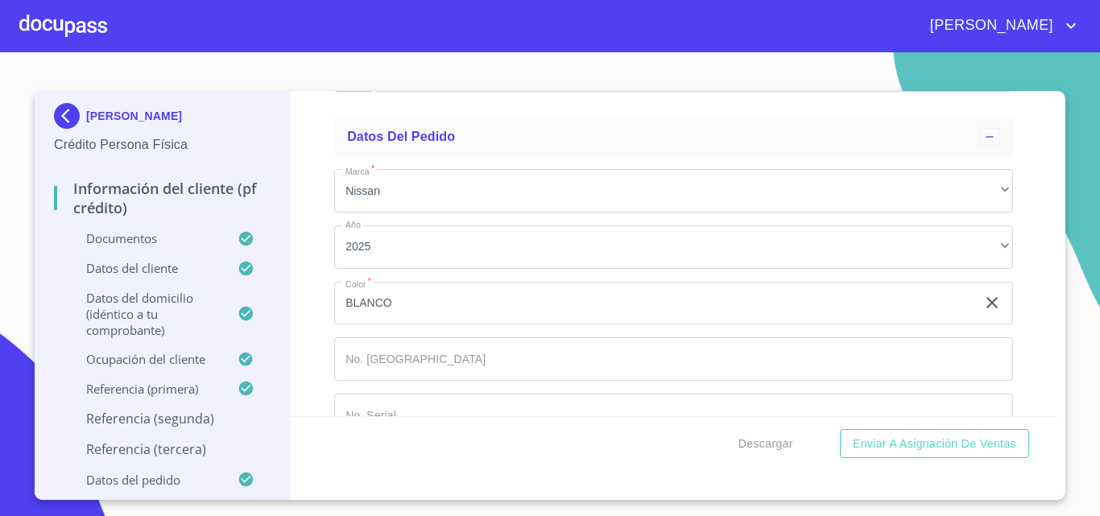
type input "[PERSON_NAME]"
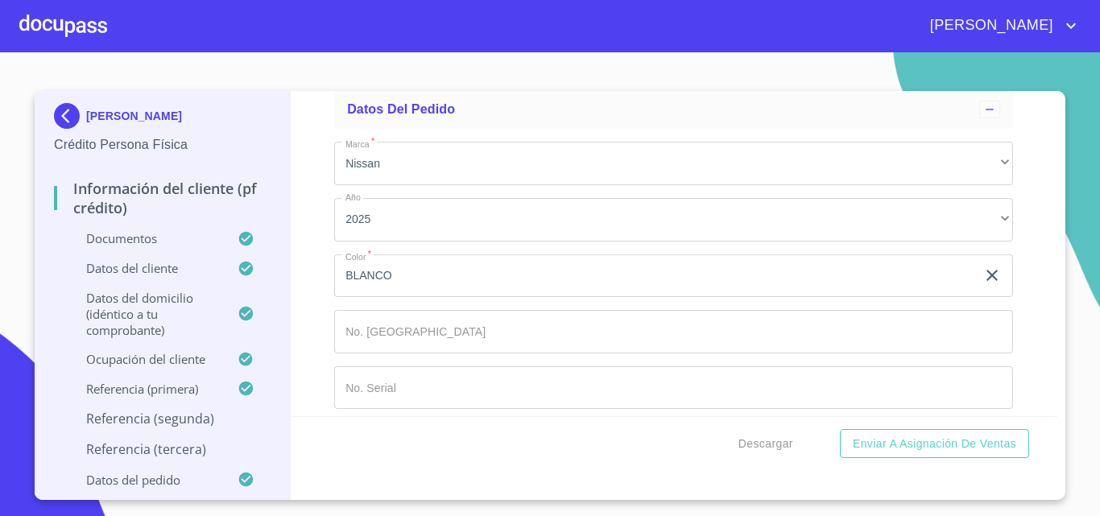
scroll to position [7997, 0]
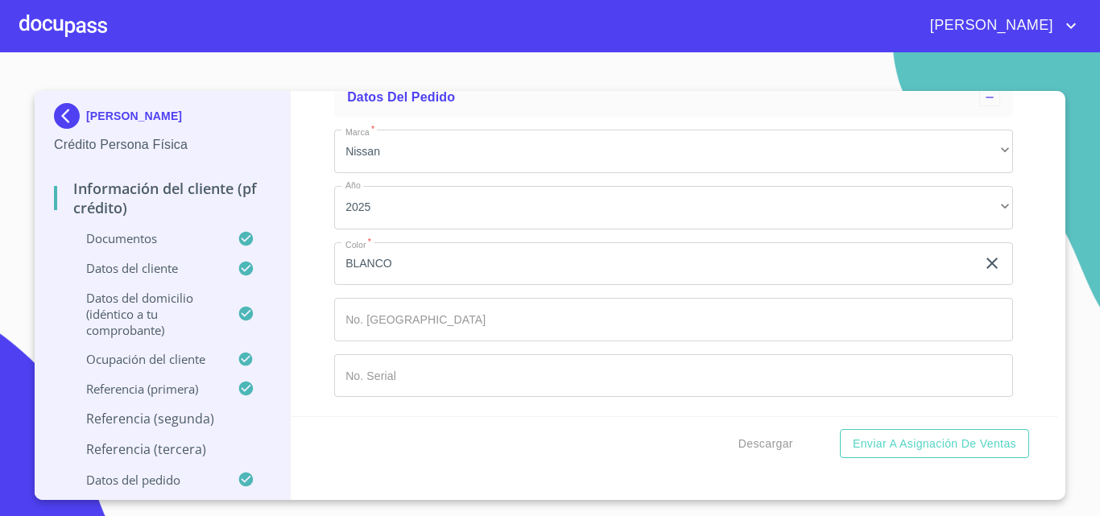
type input "[PHONE_NUMBER]"
type input "[PERSON_NAME]"
type input "DONOSA"
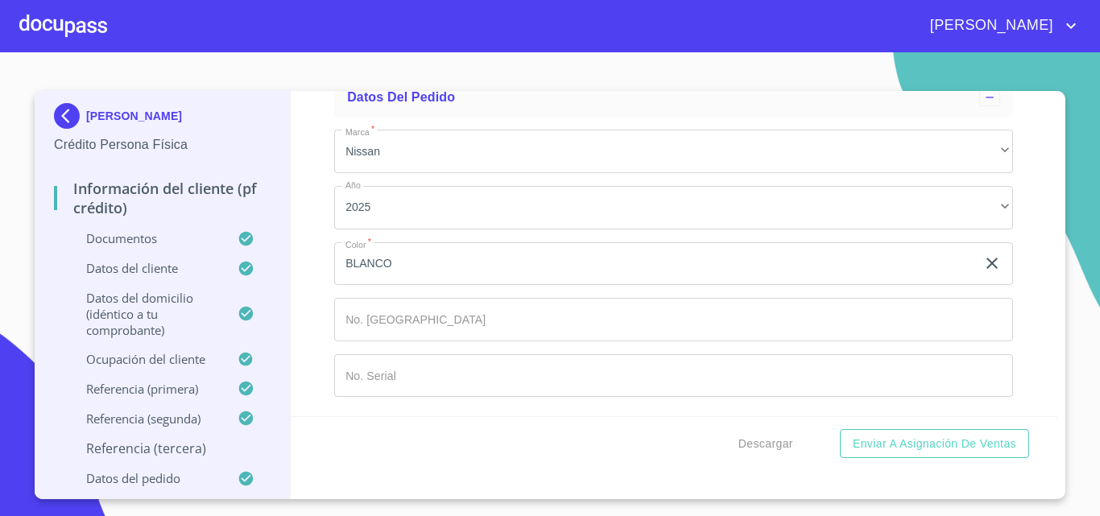
type input "[PERSON_NAME]"
type input "[PHONE_NUMBER]"
click at [321, 227] on div "Información del cliente (PF crédito) Documentos Documento de identificación.   …" at bounding box center [674, 253] width 767 height 325
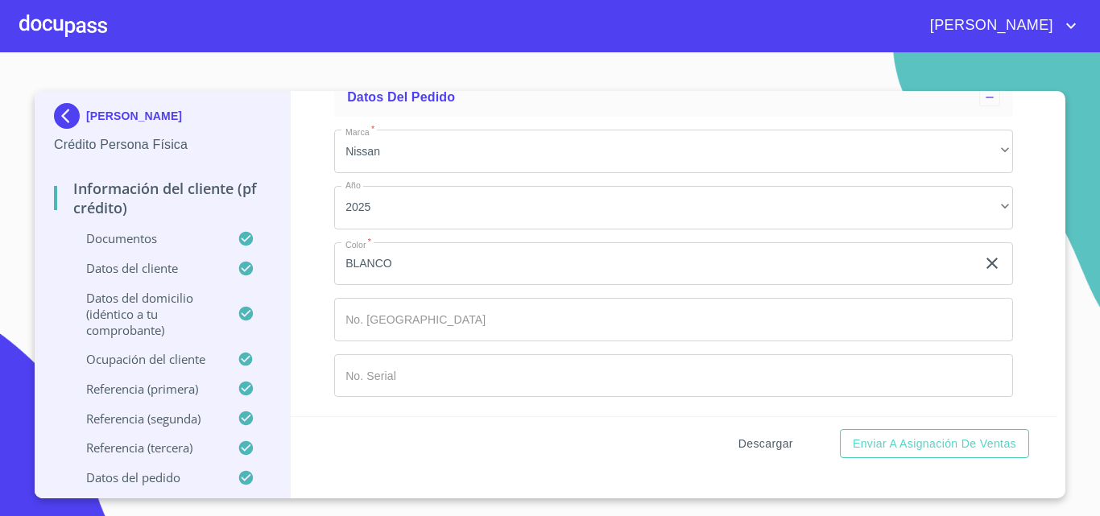
click at [767, 438] on span "Descargar" at bounding box center [765, 444] width 55 height 20
click at [948, 447] on span "Enviar a Asignación de Ventas" at bounding box center [934, 444] width 163 height 20
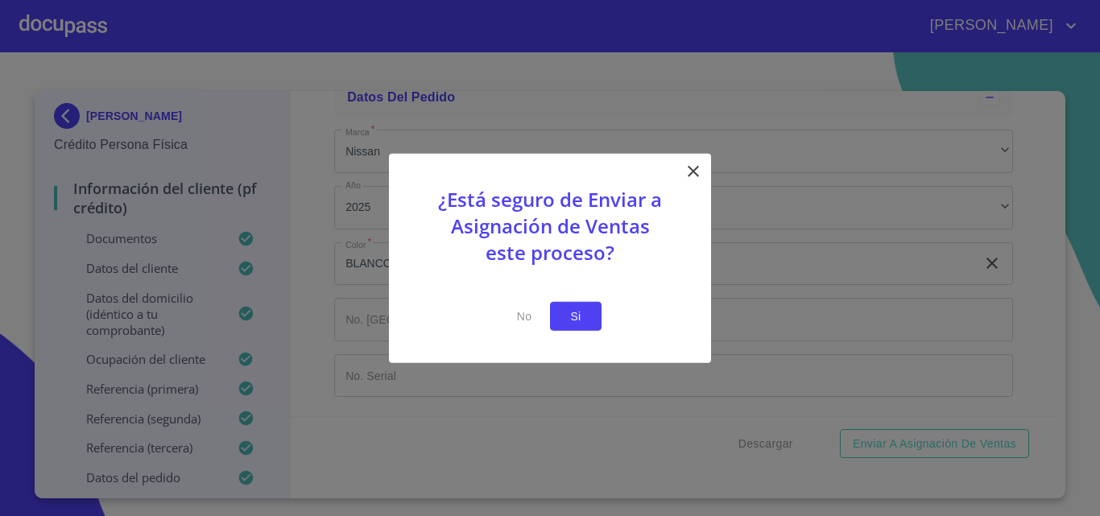
click at [577, 316] on span "Si" at bounding box center [576, 316] width 26 height 20
